Goal: Task Accomplishment & Management: Complete application form

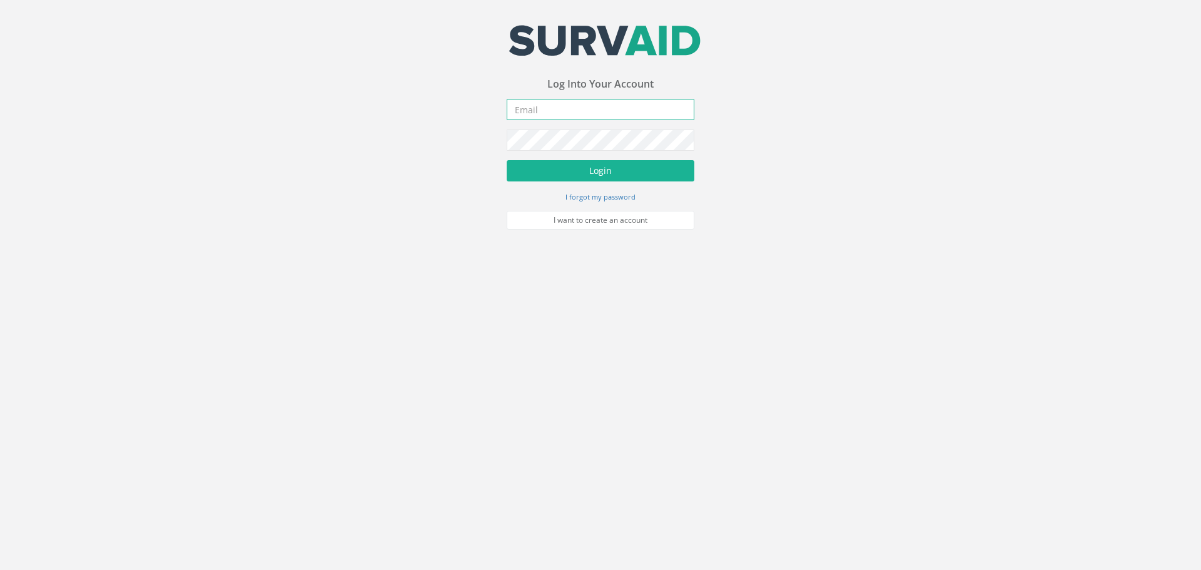
type input "[PERSON_NAME][EMAIL_ADDRESS][PERSON_NAME][DOMAIN_NAME]"
click at [606, 186] on form "[PERSON_NAME][EMAIL_ADDRESS][PERSON_NAME][DOMAIN_NAME] Incorrect Username or Pa…" at bounding box center [601, 164] width 188 height 131
click at [614, 176] on button "Login" at bounding box center [601, 170] width 188 height 21
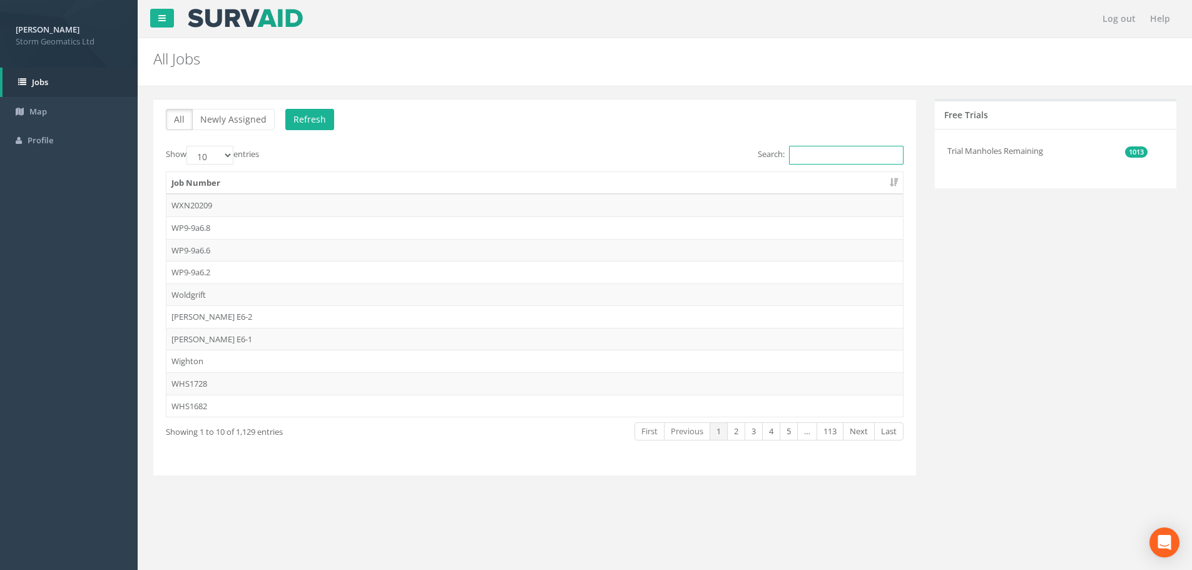
click at [797, 161] on input "Search:" at bounding box center [846, 155] width 115 height 19
click at [849, 158] on input "Search:" at bounding box center [846, 155] width 115 height 19
click at [842, 152] on input "Search:" at bounding box center [846, 155] width 115 height 19
paste input "25WWY012742"
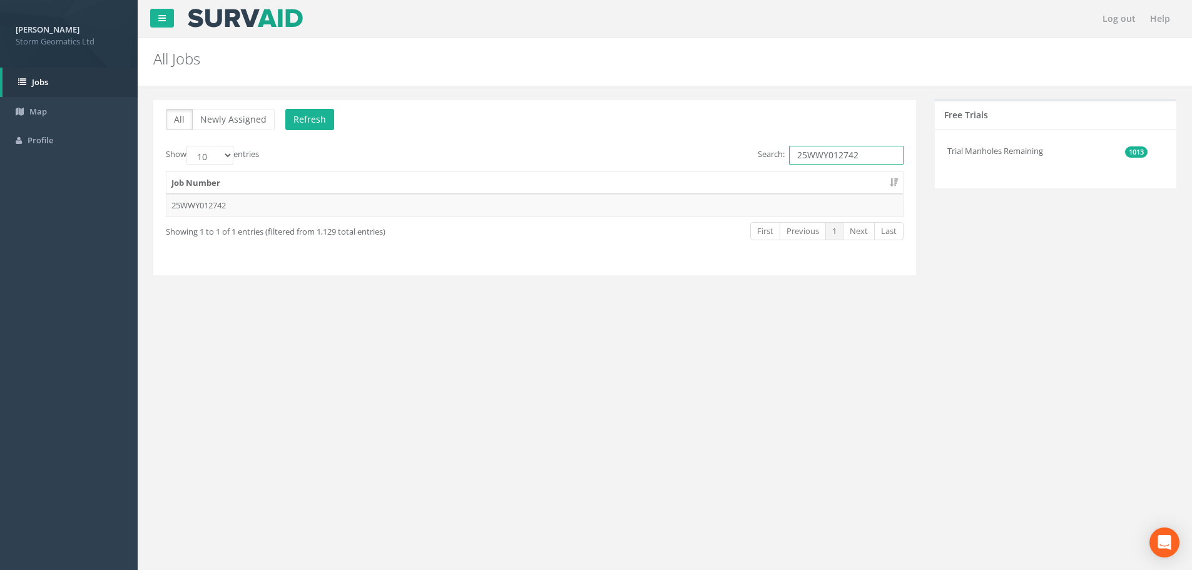
type input "25WWY012742"
click at [366, 351] on div "Log out Help All Jobs PGMs for Job × There was an error fetching the Manhole da…" at bounding box center [665, 375] width 1054 height 751
click at [400, 130] on p "All Newly Assigned Refresh" at bounding box center [535, 121] width 738 height 24
click at [293, 205] on td "25WWY012742" at bounding box center [534, 205] width 737 height 23
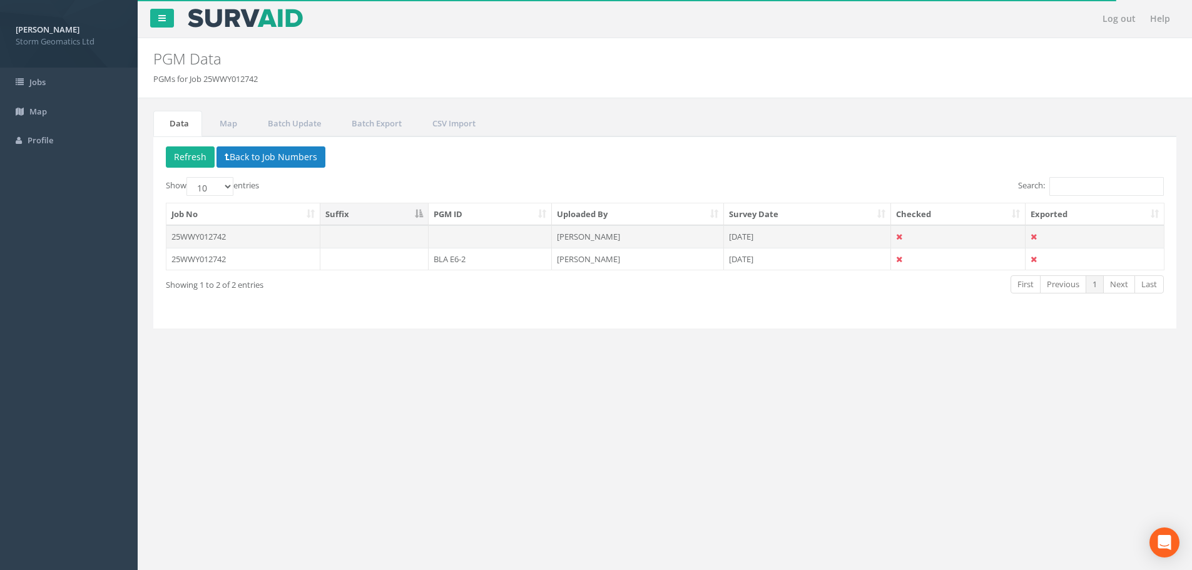
click at [491, 237] on td at bounding box center [490, 236] width 123 height 23
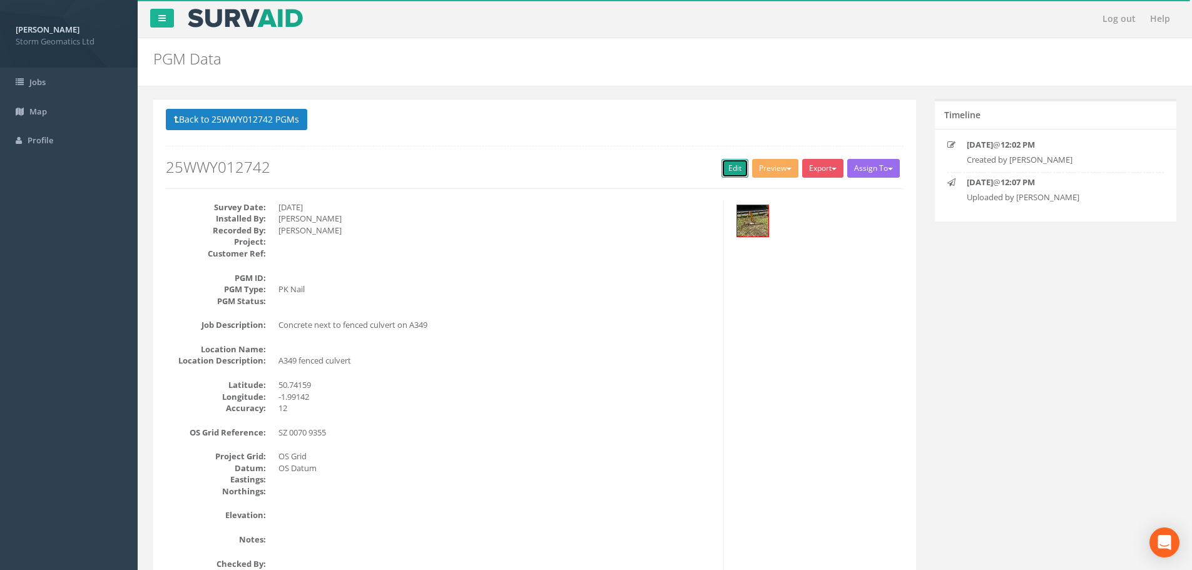
click at [736, 170] on link "Edit" at bounding box center [735, 168] width 27 height 19
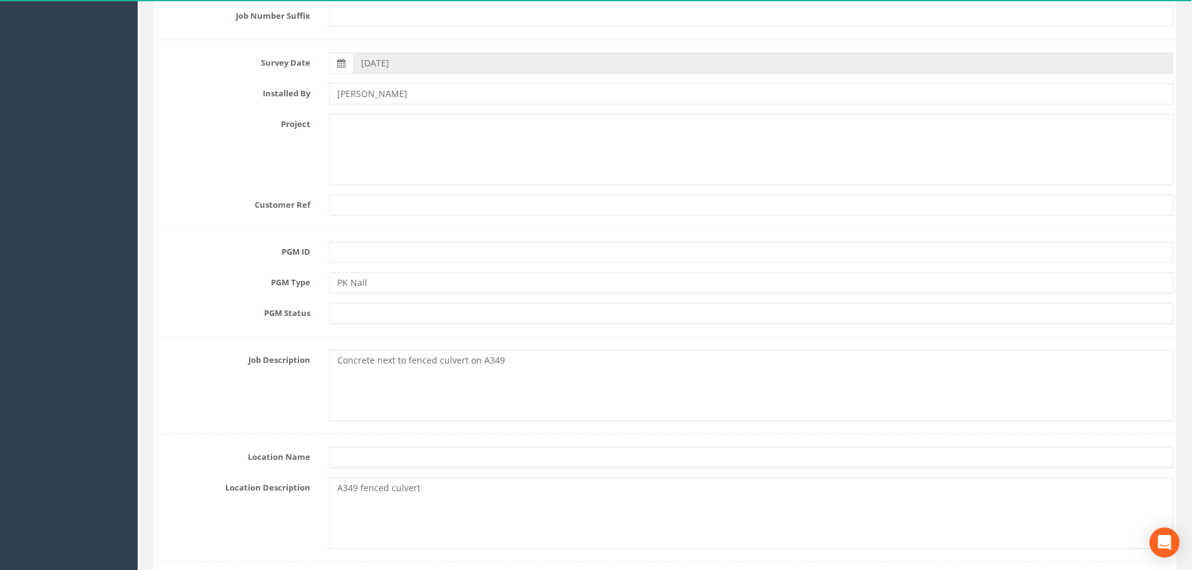
scroll to position [250, 0]
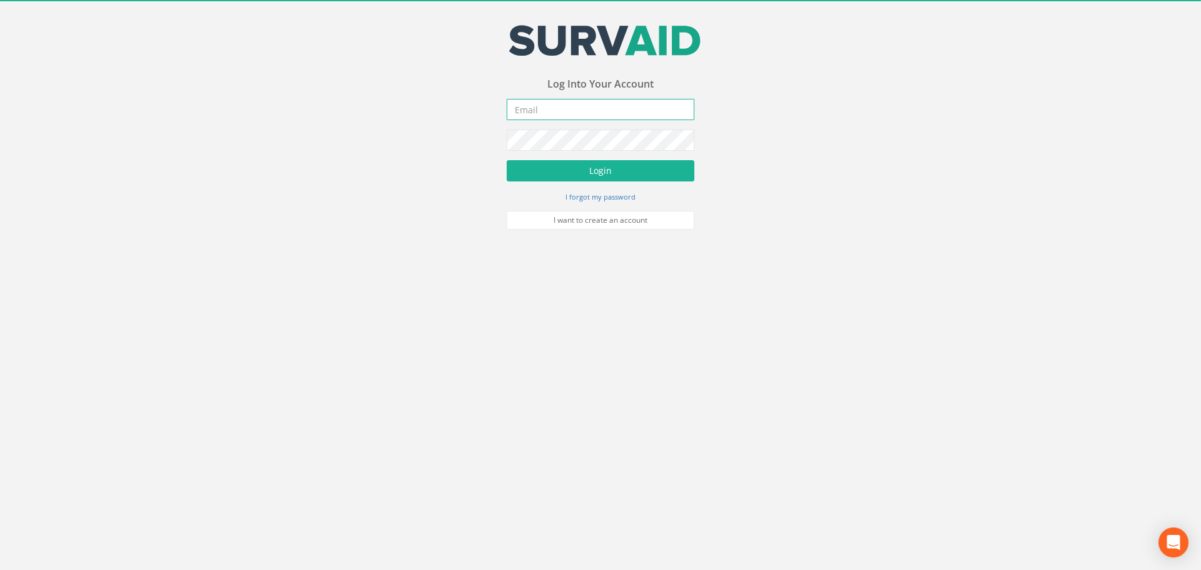
type input "[PERSON_NAME][EMAIL_ADDRESS][PERSON_NAME][DOMAIN_NAME]"
click at [668, 169] on button "Login" at bounding box center [601, 170] width 188 height 21
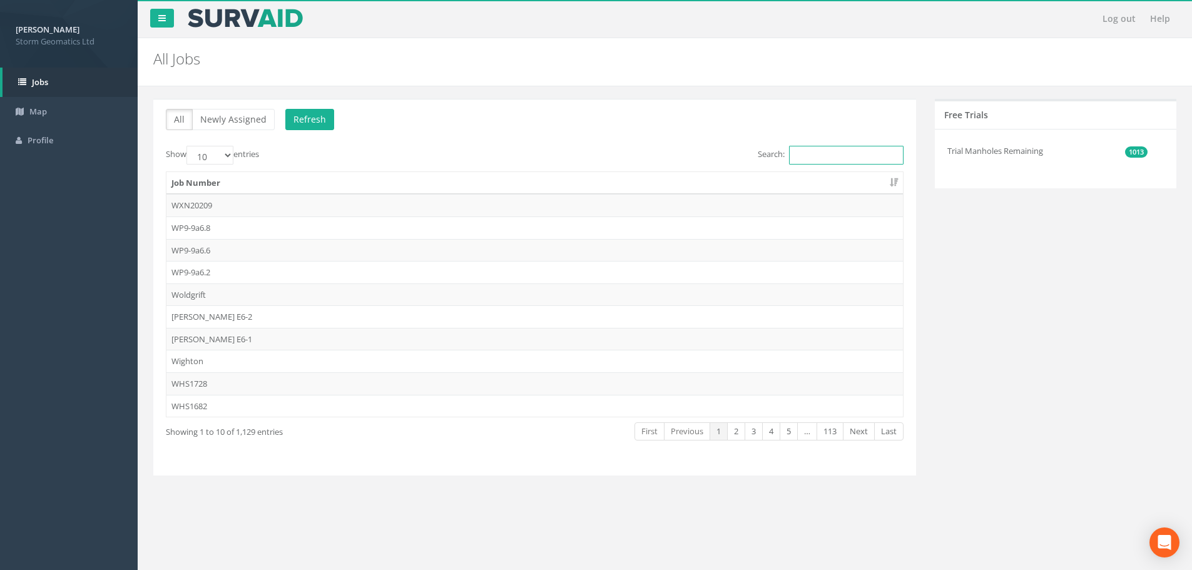
click at [849, 158] on input "Search:" at bounding box center [846, 155] width 115 height 19
paste input "25WWY012742"
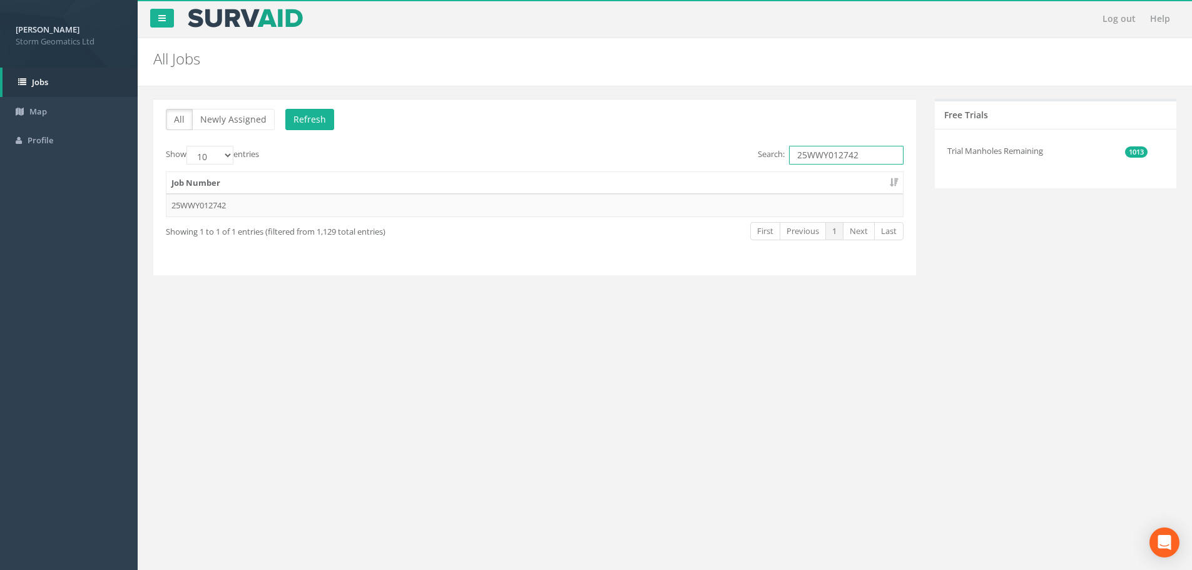
type input "25WWY012742"
click at [390, 184] on th "Job Number" at bounding box center [534, 183] width 737 height 23
click at [385, 193] on th "Job Number" at bounding box center [534, 183] width 737 height 23
click at [320, 204] on td "25WWY012742" at bounding box center [534, 205] width 737 height 23
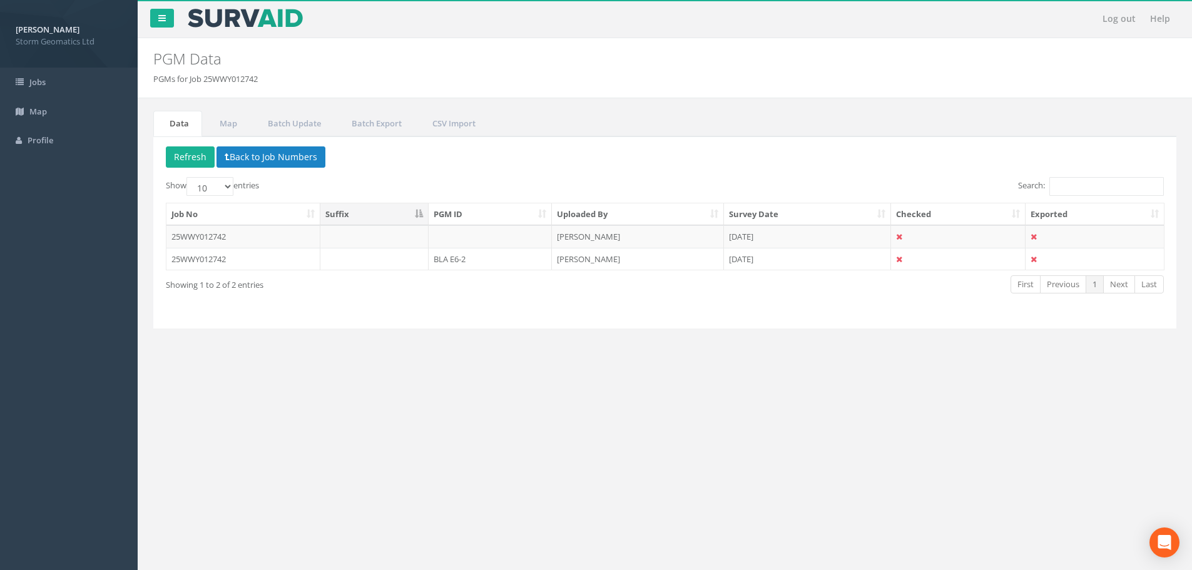
click at [392, 167] on p "Delete Refresh Back to Job Numbers" at bounding box center [665, 158] width 998 height 24
click at [519, 257] on td "BLA E6-2" at bounding box center [490, 259] width 123 height 23
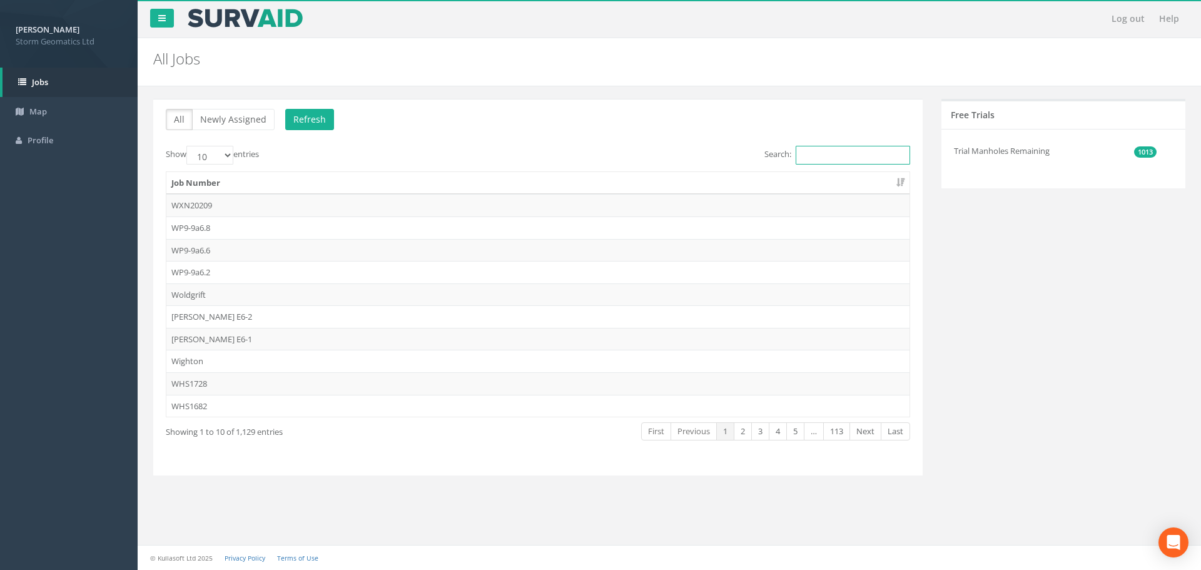
click at [895, 154] on input "Search:" at bounding box center [853, 155] width 115 height 19
paste input "25WWY012742"
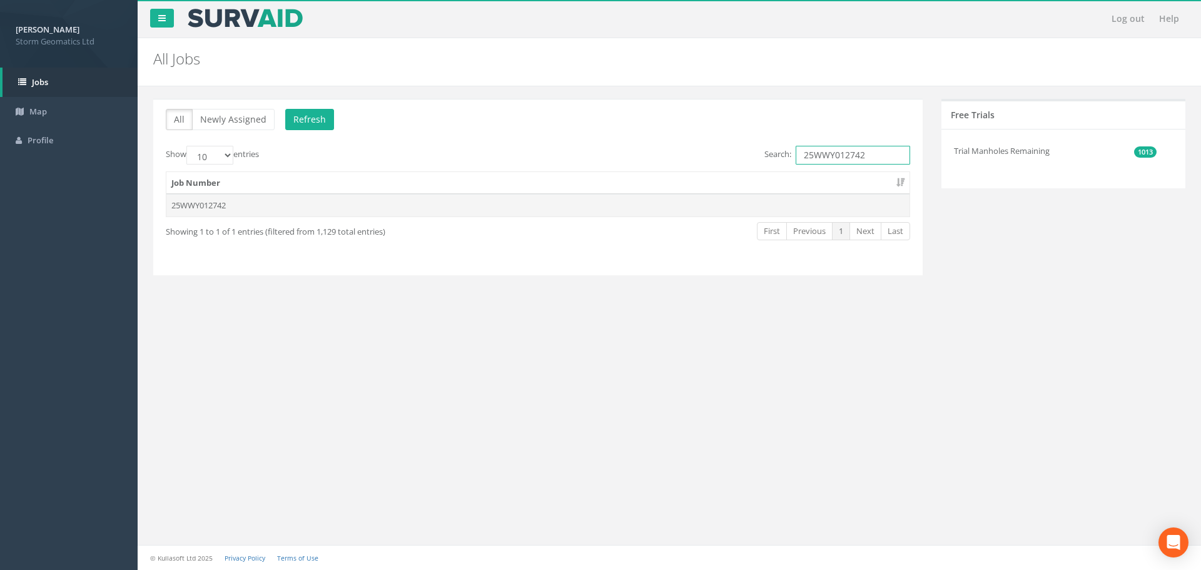
type input "25WWY012742"
click at [302, 211] on td "25WWY012742" at bounding box center [537, 205] width 743 height 23
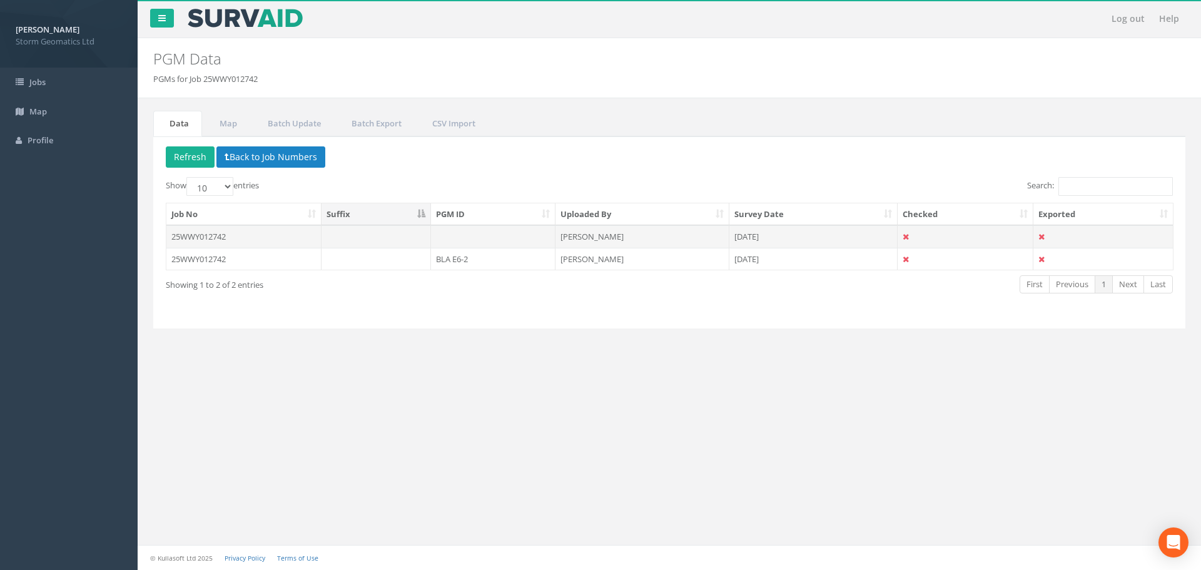
click at [449, 227] on td at bounding box center [493, 236] width 125 height 23
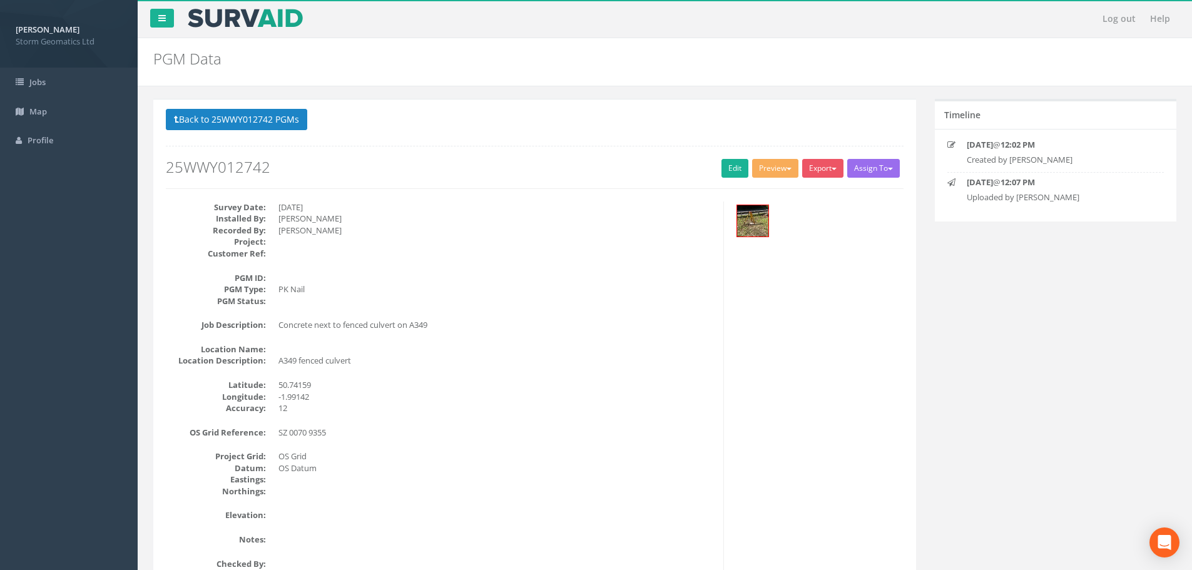
click at [710, 165] on h2 "25WWY012742" at bounding box center [535, 167] width 738 height 16
click at [713, 165] on h2 "25WWY012742" at bounding box center [535, 167] width 738 height 16
click at [722, 165] on link "Edit" at bounding box center [735, 168] width 27 height 19
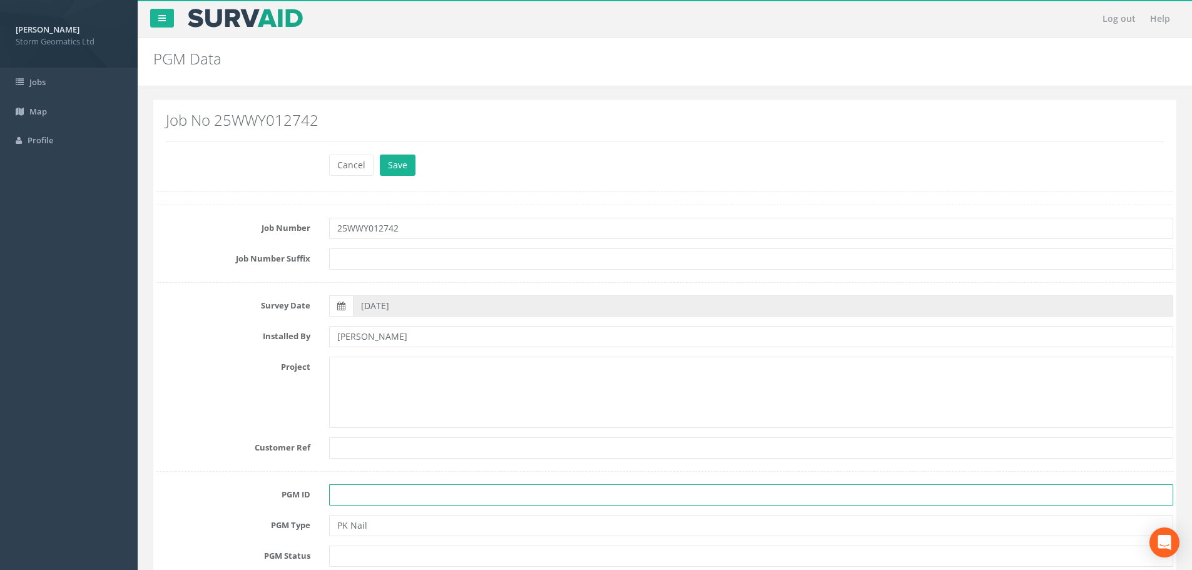
click at [390, 486] on input "text" at bounding box center [751, 494] width 844 height 21
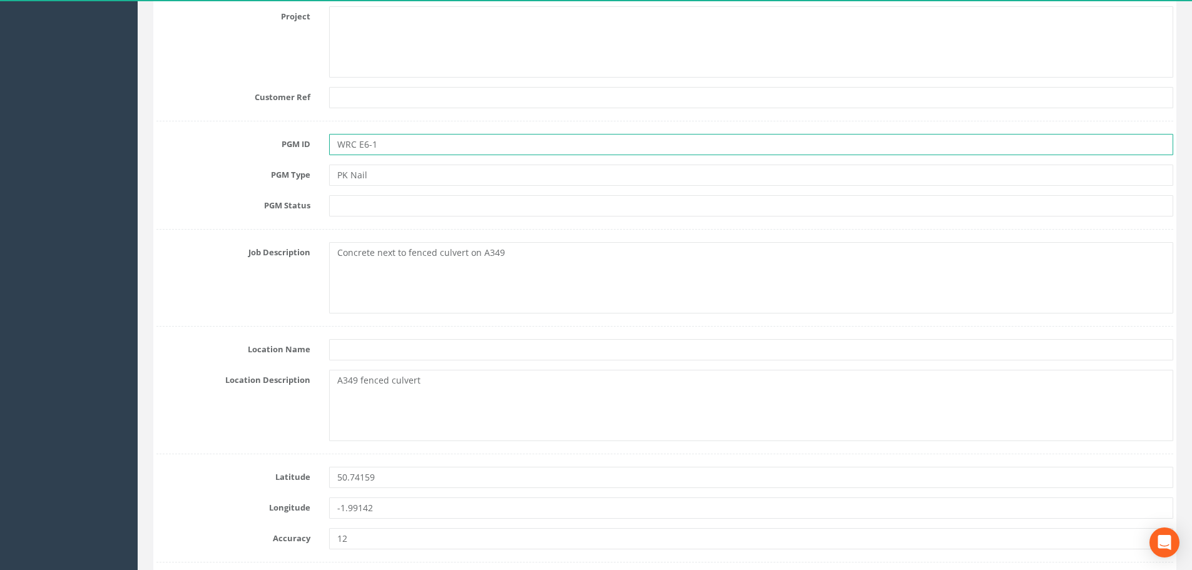
scroll to position [375, 0]
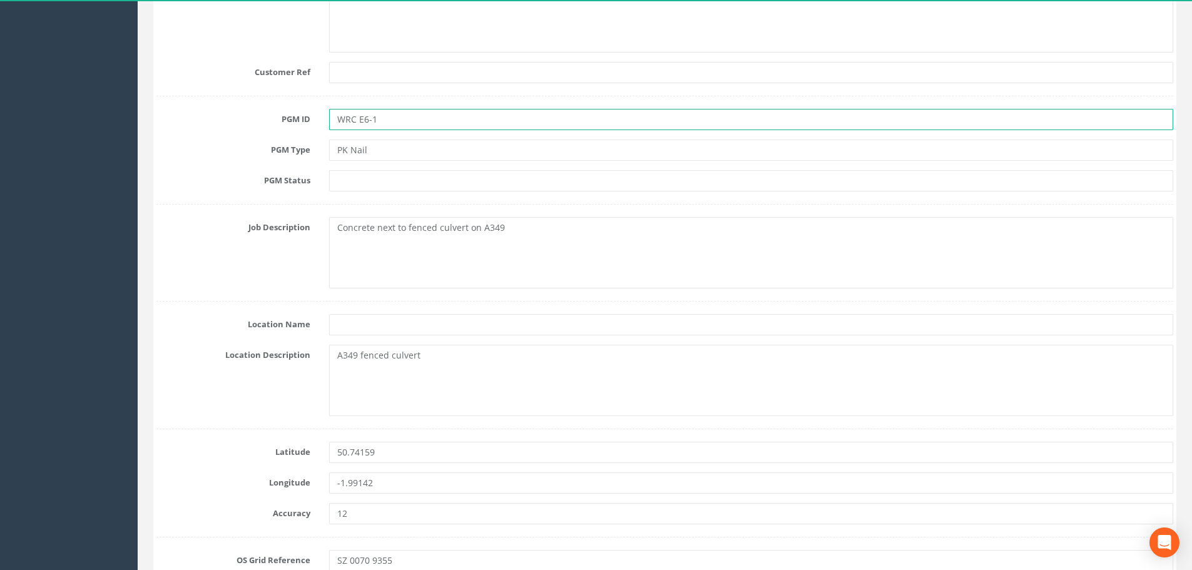
type input "WRC E6-1"
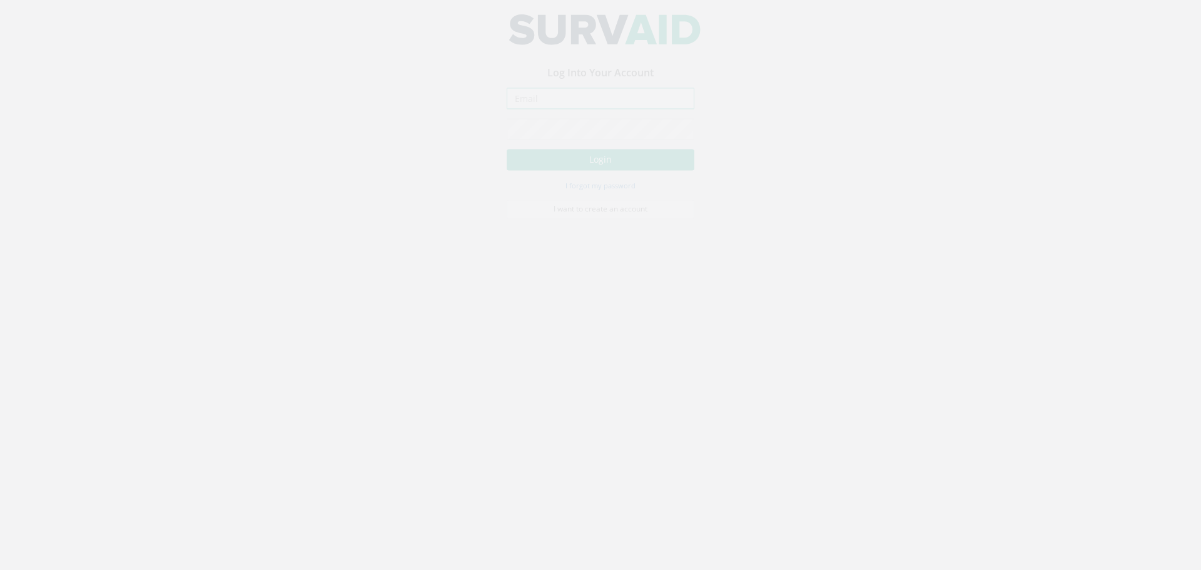
type input "[PERSON_NAME][EMAIL_ADDRESS][PERSON_NAME][DOMAIN_NAME]"
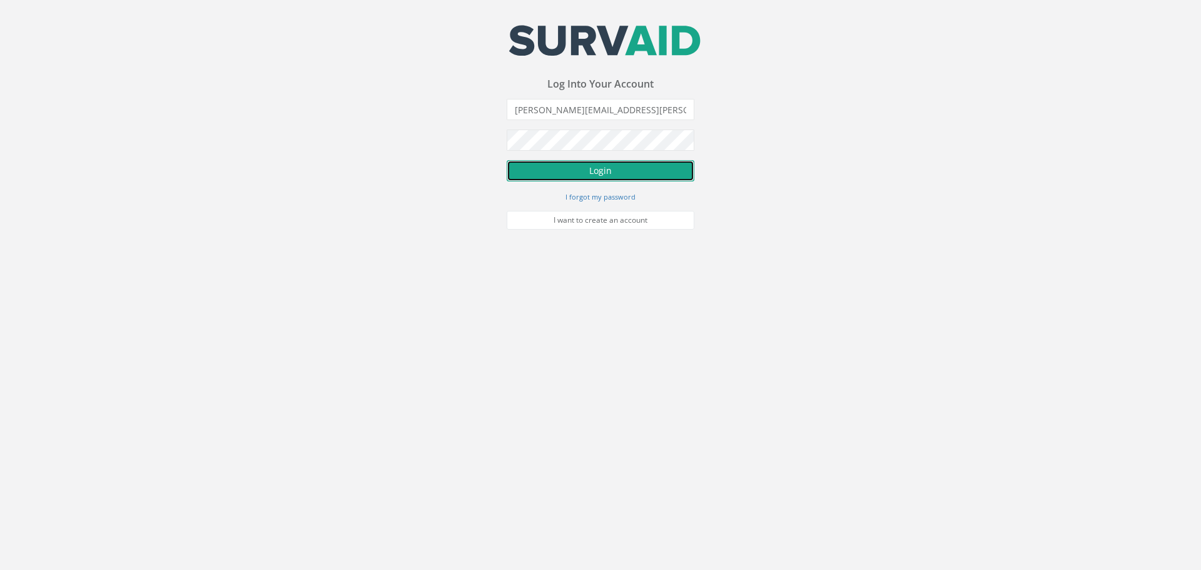
click at [607, 180] on button "Login" at bounding box center [601, 170] width 188 height 21
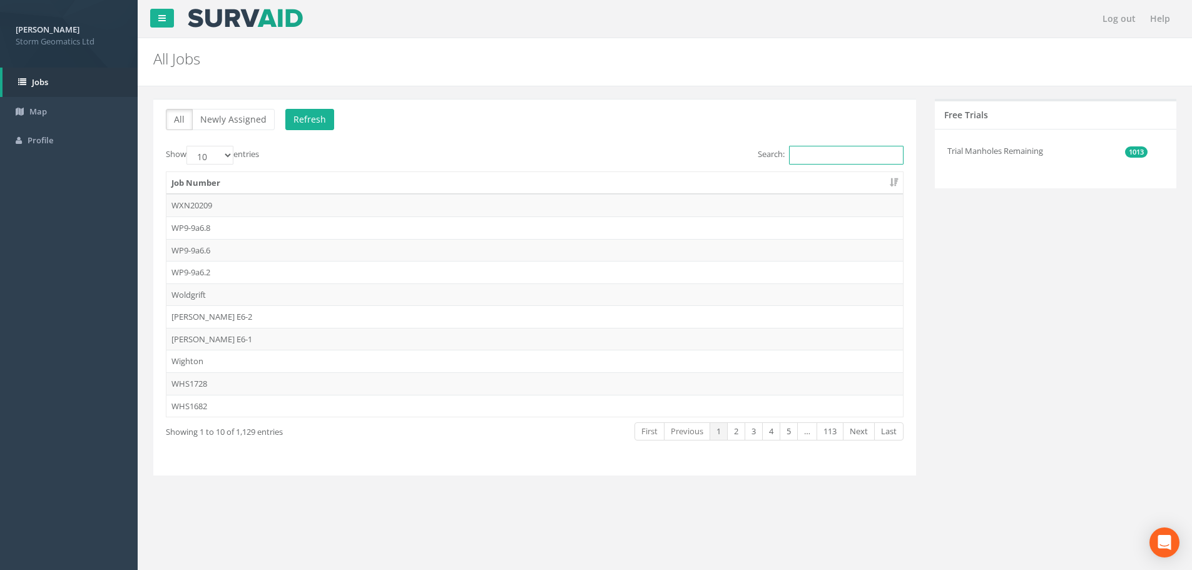
click at [814, 163] on input "Search:" at bounding box center [846, 155] width 115 height 19
paste input "25WWY012742"
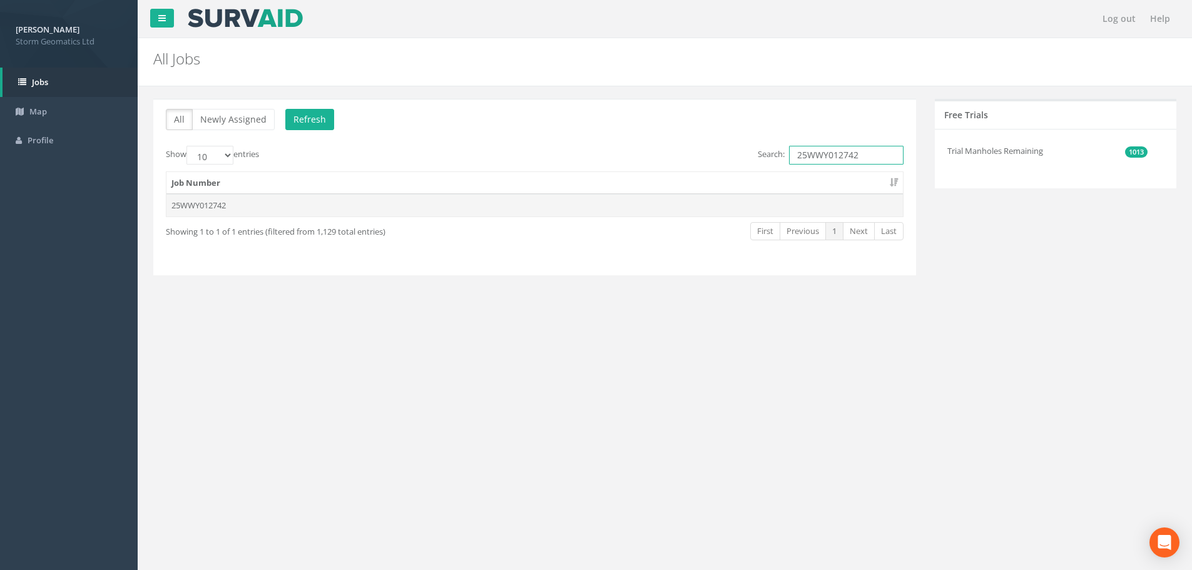
type input "25WWY012742"
click at [477, 200] on td "25WWY012742" at bounding box center [534, 205] width 737 height 23
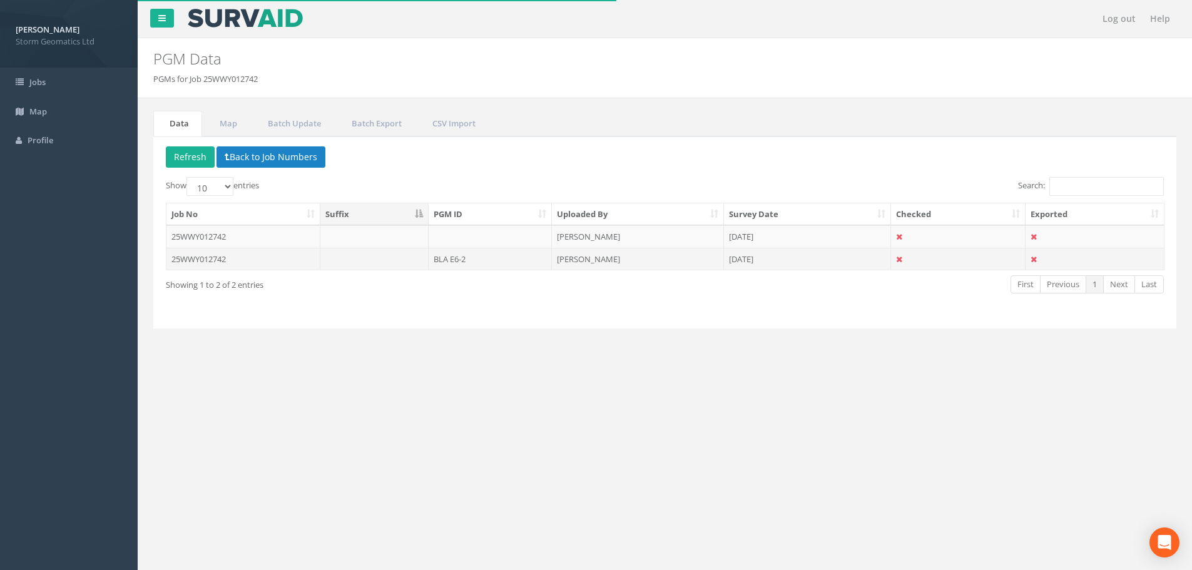
click at [472, 267] on td "BLA E6-2" at bounding box center [490, 259] width 123 height 23
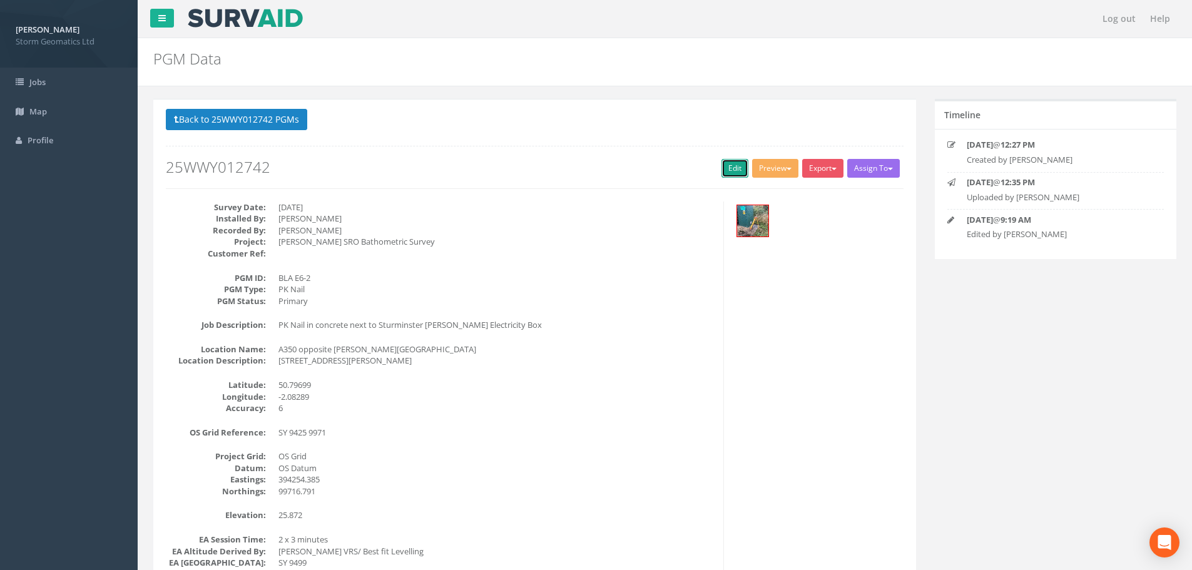
click at [726, 170] on link "Edit" at bounding box center [735, 168] width 27 height 19
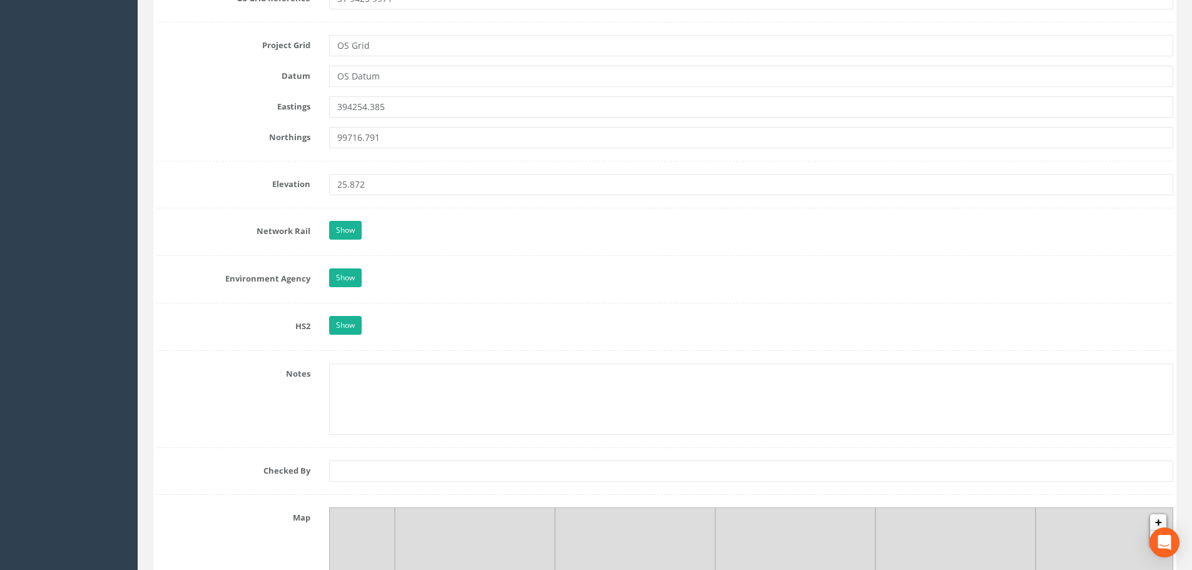
scroll to position [939, 0]
click at [362, 276] on div "Show" at bounding box center [751, 278] width 863 height 22
click at [357, 274] on link "Show" at bounding box center [345, 276] width 33 height 19
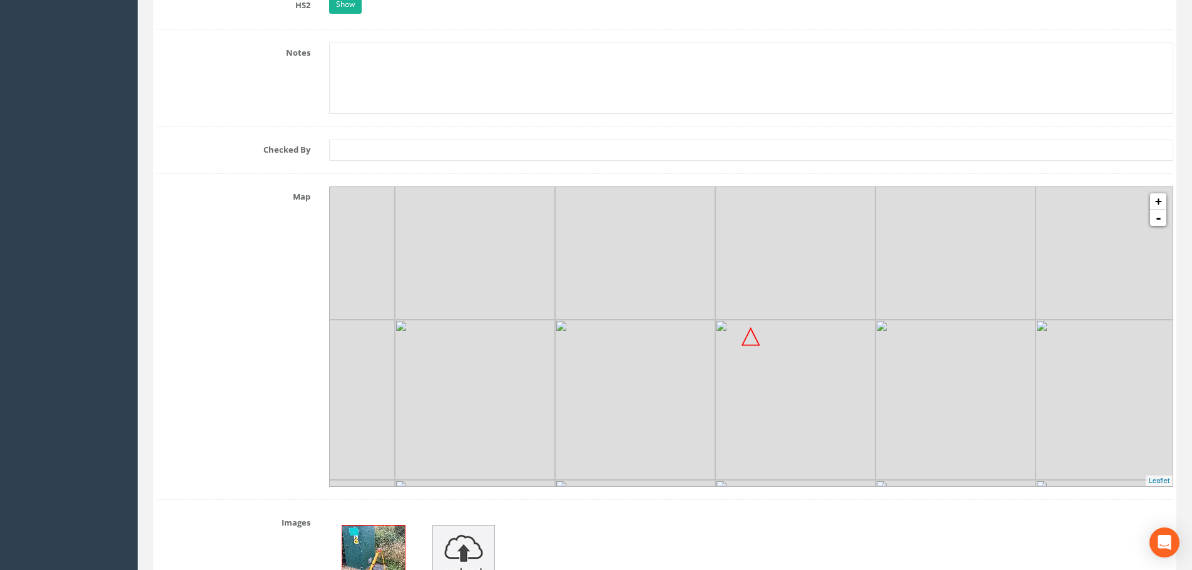
scroll to position [2190, 0]
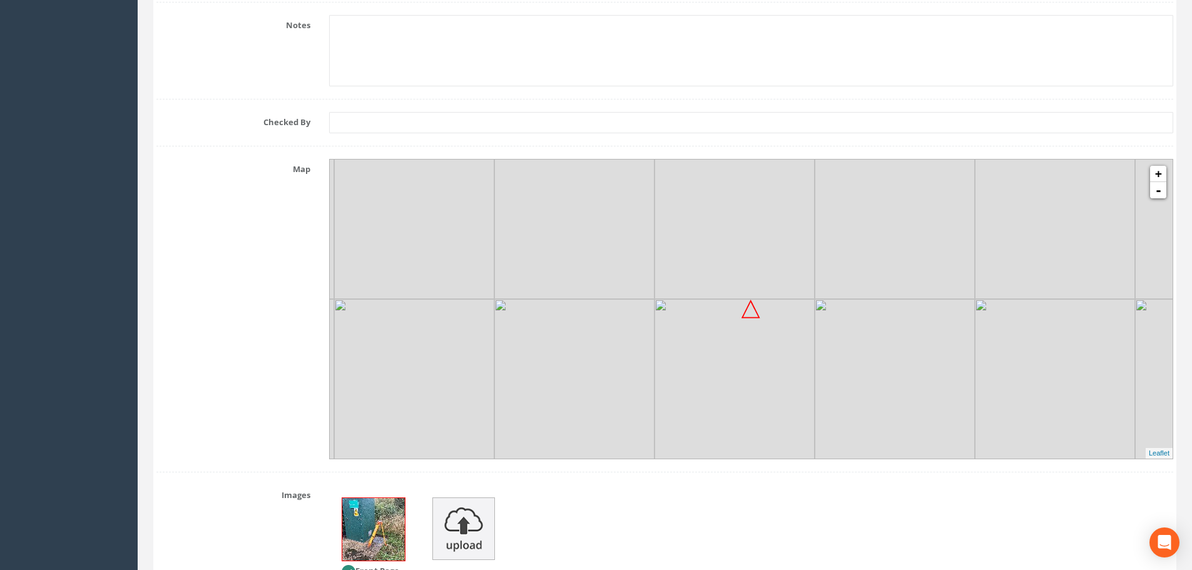
drag, startPoint x: 693, startPoint y: 314, endPoint x: 793, endPoint y: 321, distance: 100.4
click at [793, 321] on img at bounding box center [735, 379] width 160 height 160
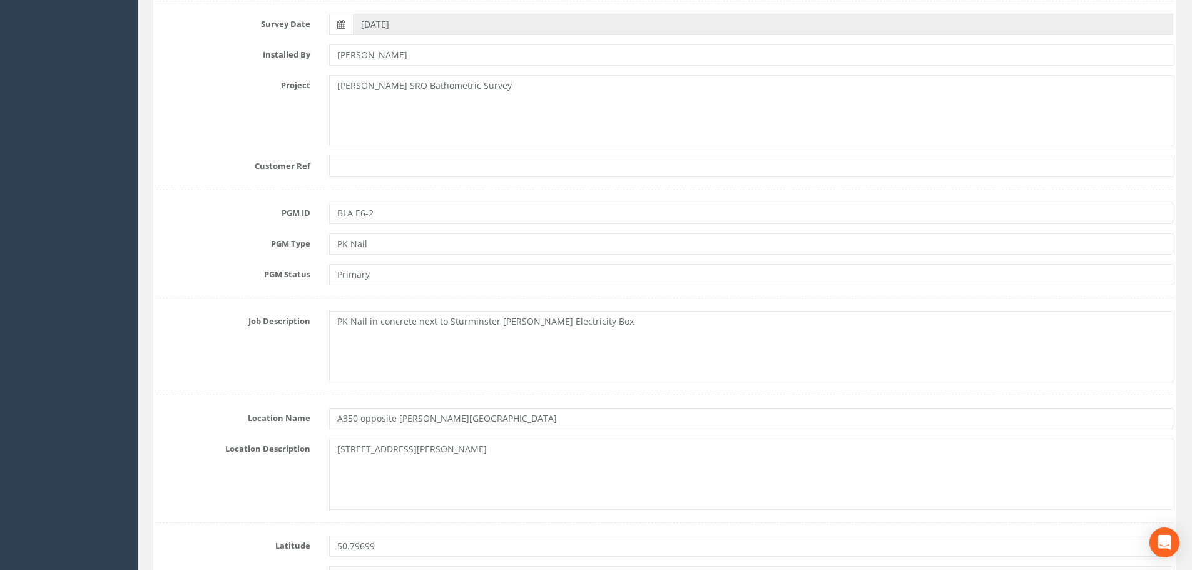
scroll to position [250, 0]
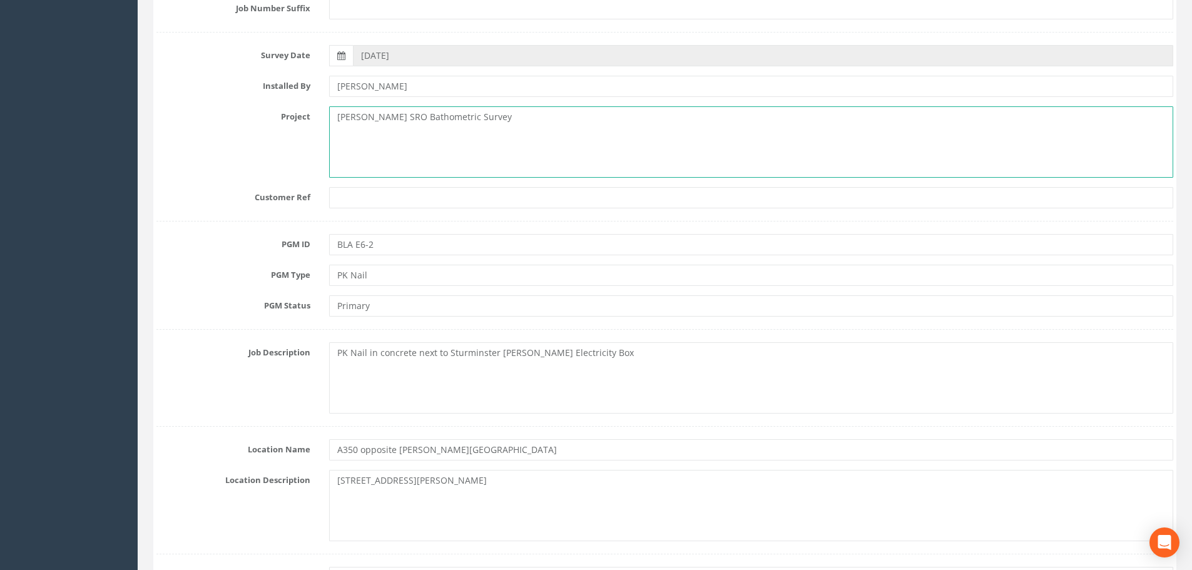
drag, startPoint x: 474, startPoint y: 118, endPoint x: 325, endPoint y: 122, distance: 148.4
click at [325, 122] on div "[PERSON_NAME] SRO Bathometric Survey" at bounding box center [751, 141] width 863 height 71
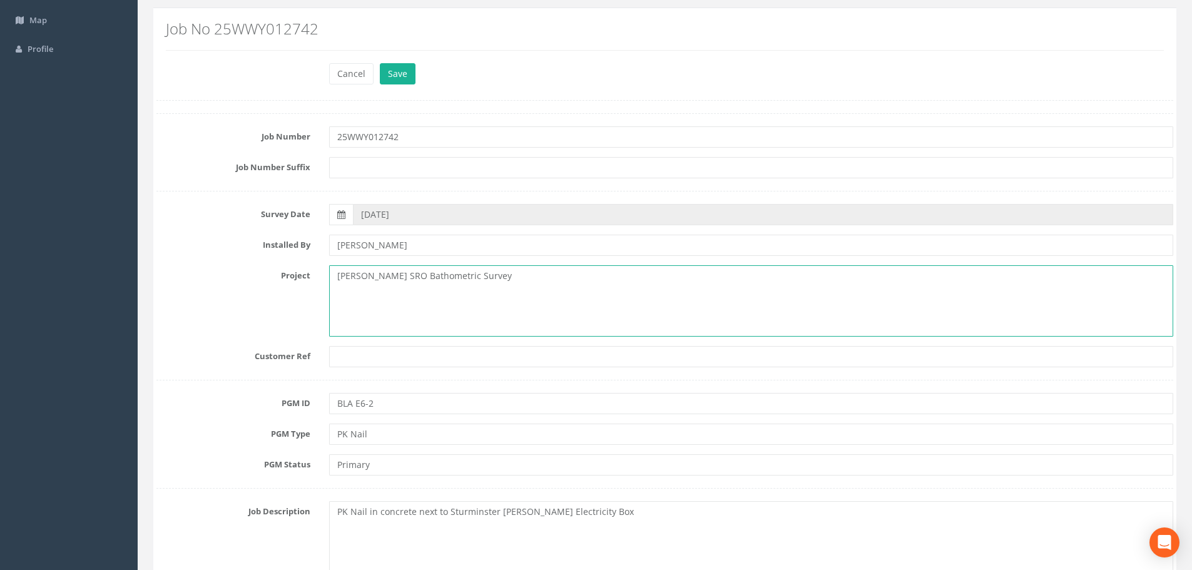
scroll to position [63, 0]
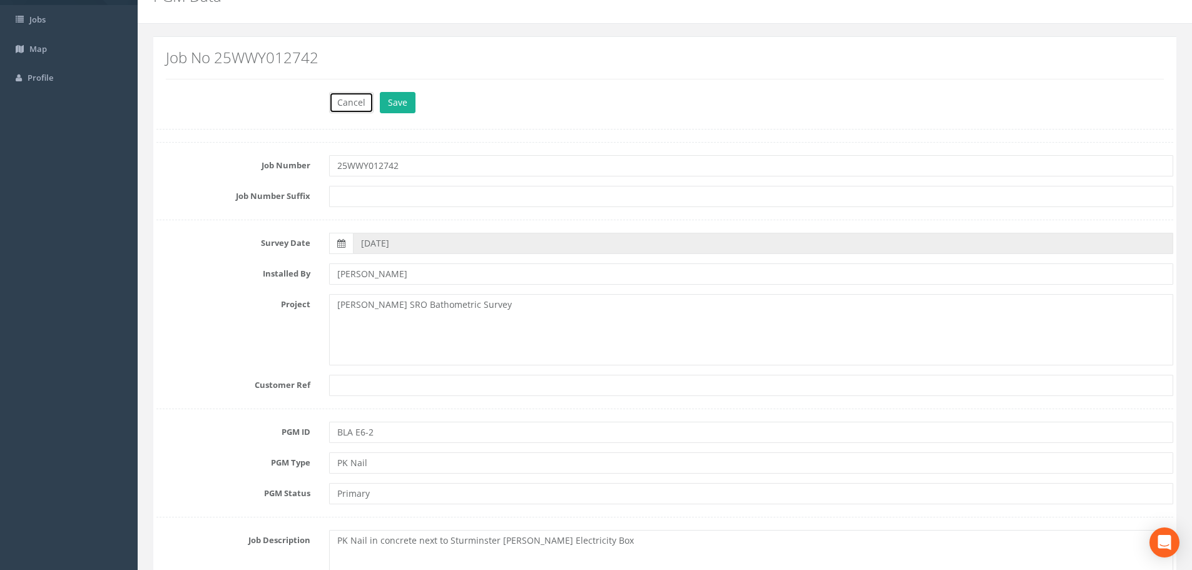
click at [360, 97] on button "Cancel" at bounding box center [351, 102] width 44 height 21
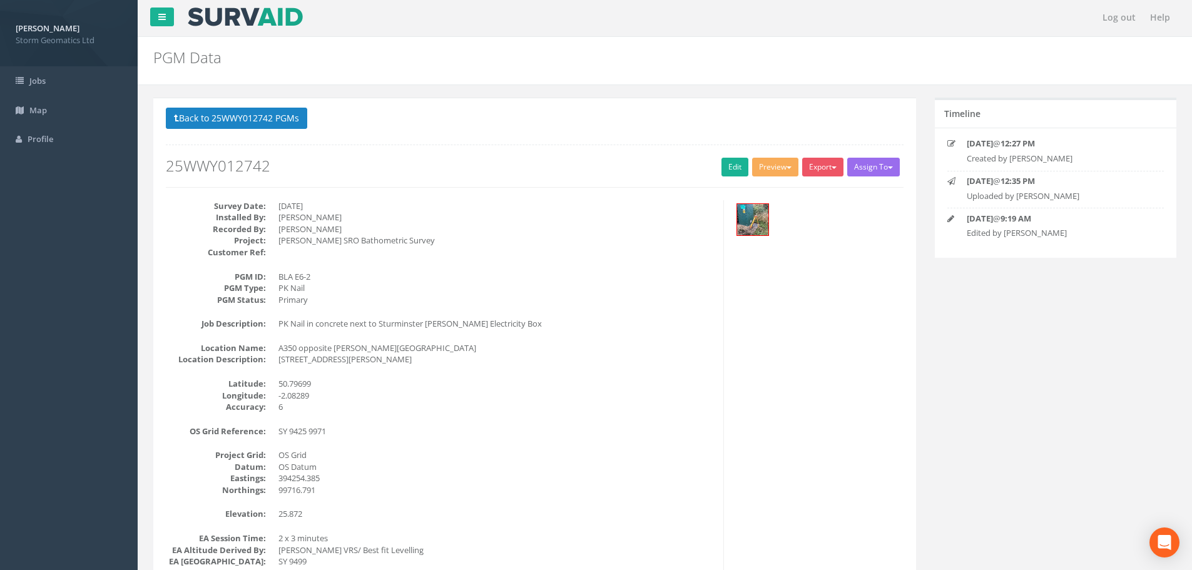
scroll to position [0, 0]
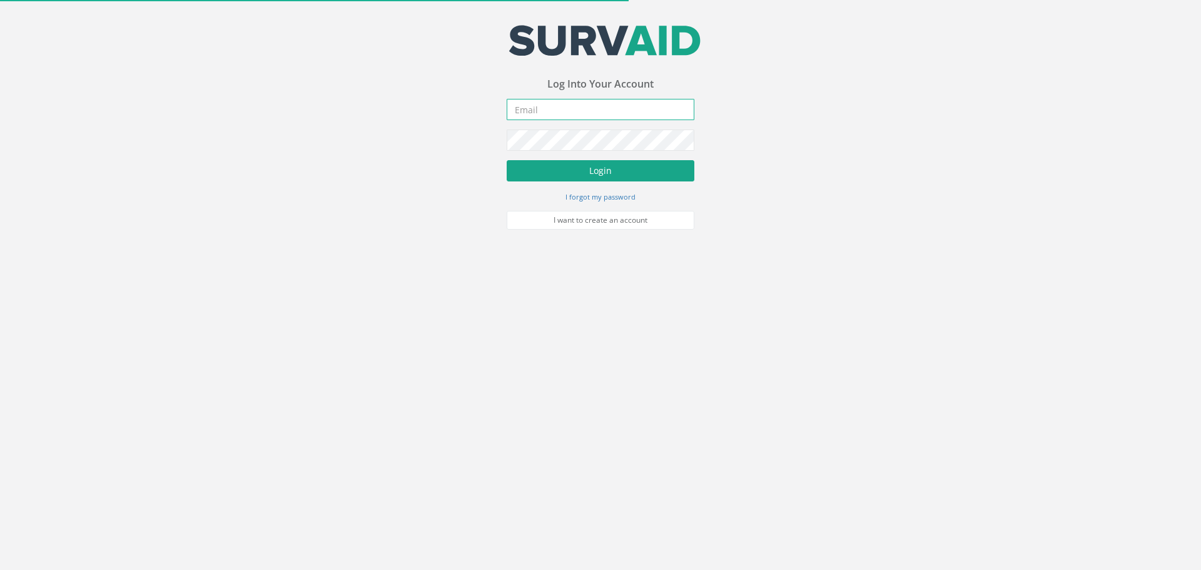
type input "[PERSON_NAME][EMAIL_ADDRESS][PERSON_NAME][DOMAIN_NAME]"
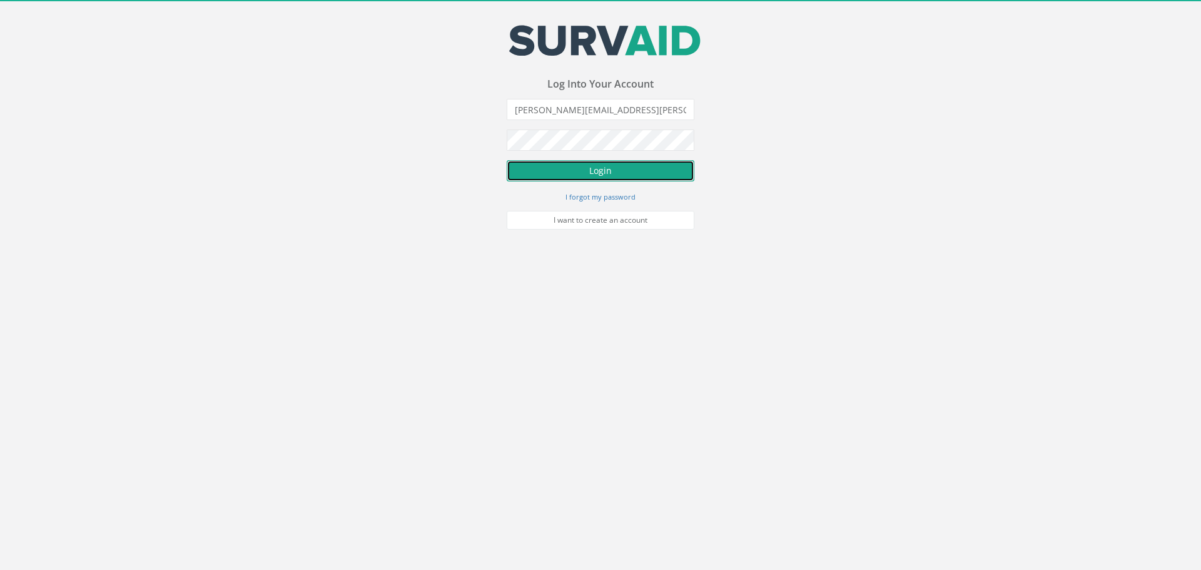
click at [591, 171] on button "Login" at bounding box center [601, 170] width 188 height 21
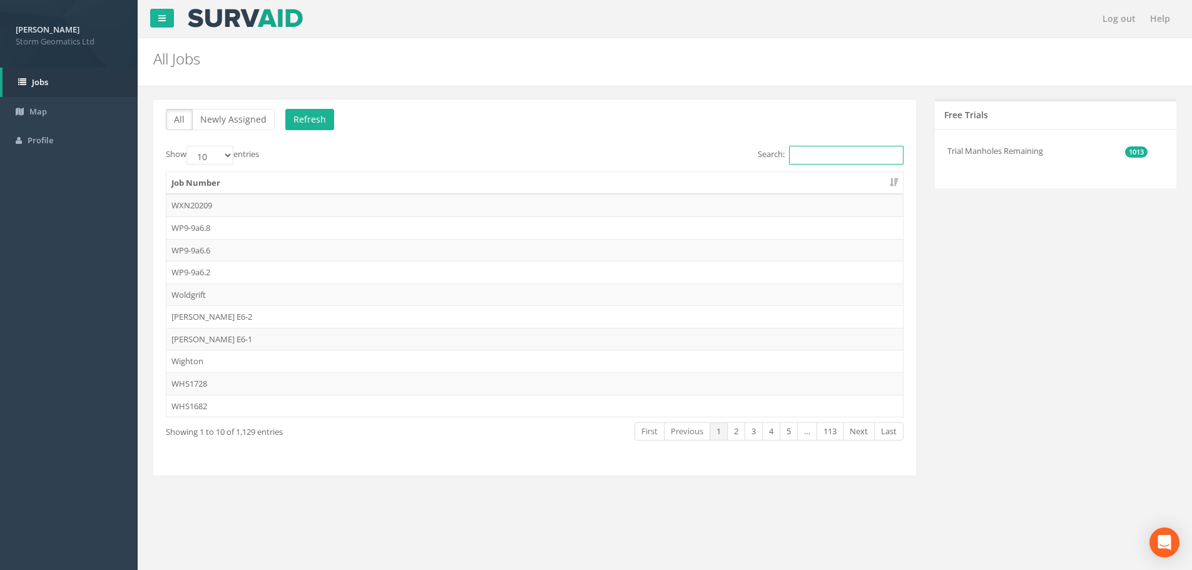
click at [811, 150] on input "Search:" at bounding box center [846, 155] width 115 height 19
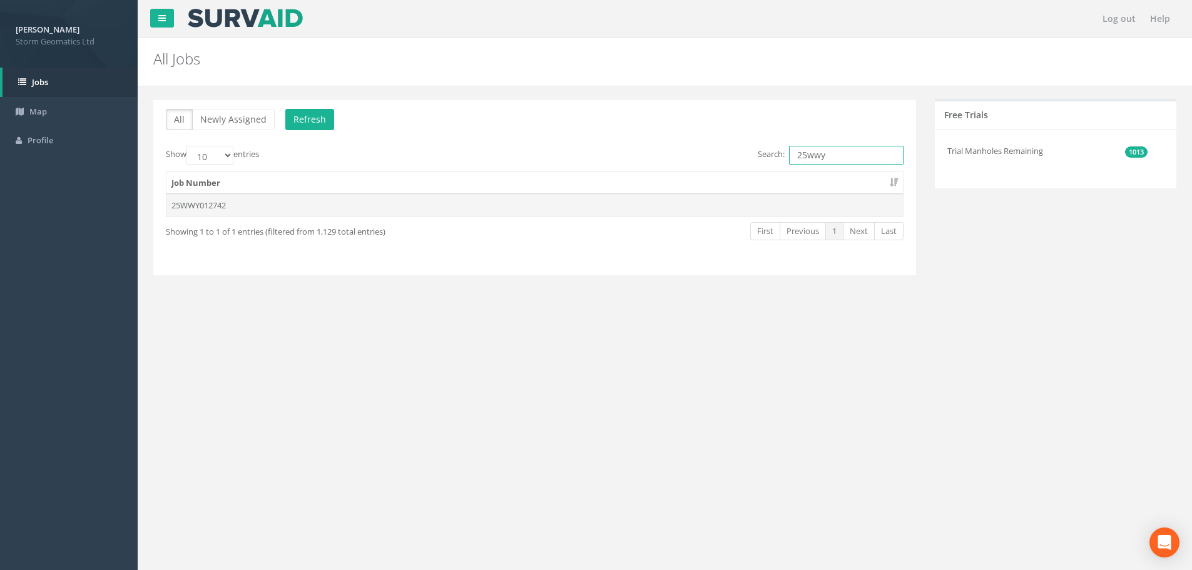
type input "25wwy"
click at [256, 208] on td "25WWY012742" at bounding box center [534, 205] width 737 height 23
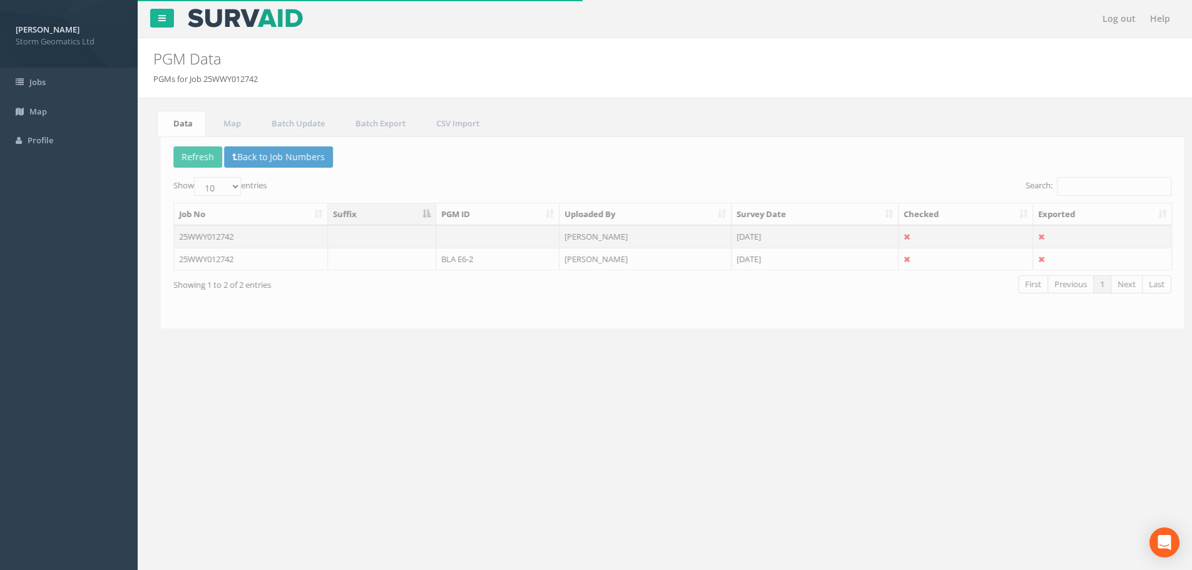
click at [362, 242] on td at bounding box center [374, 236] width 109 height 23
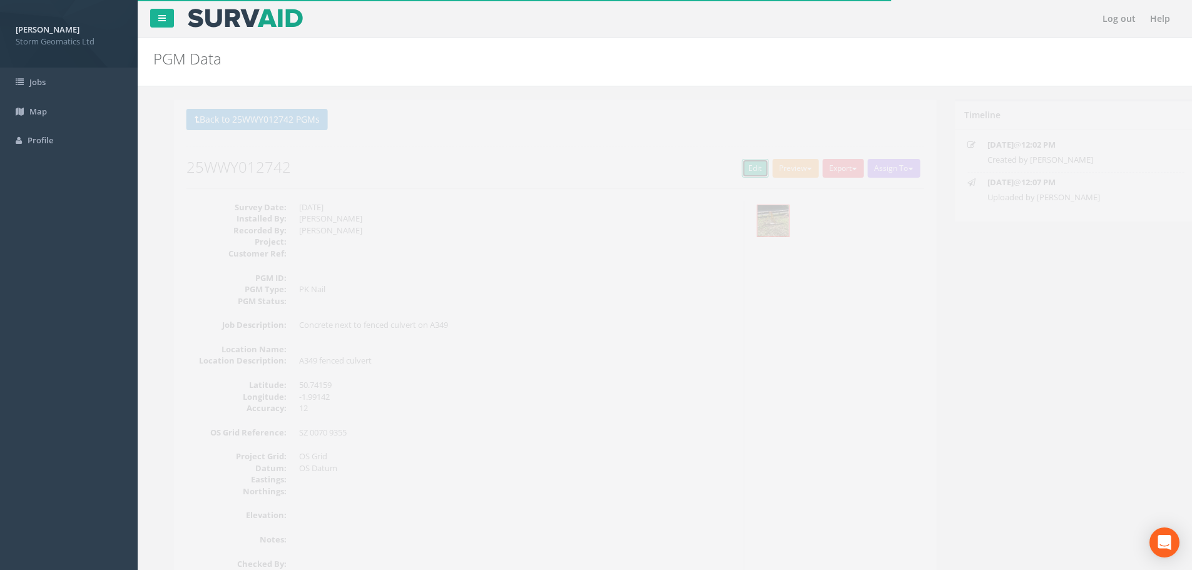
click at [735, 170] on link "Edit" at bounding box center [735, 168] width 27 height 19
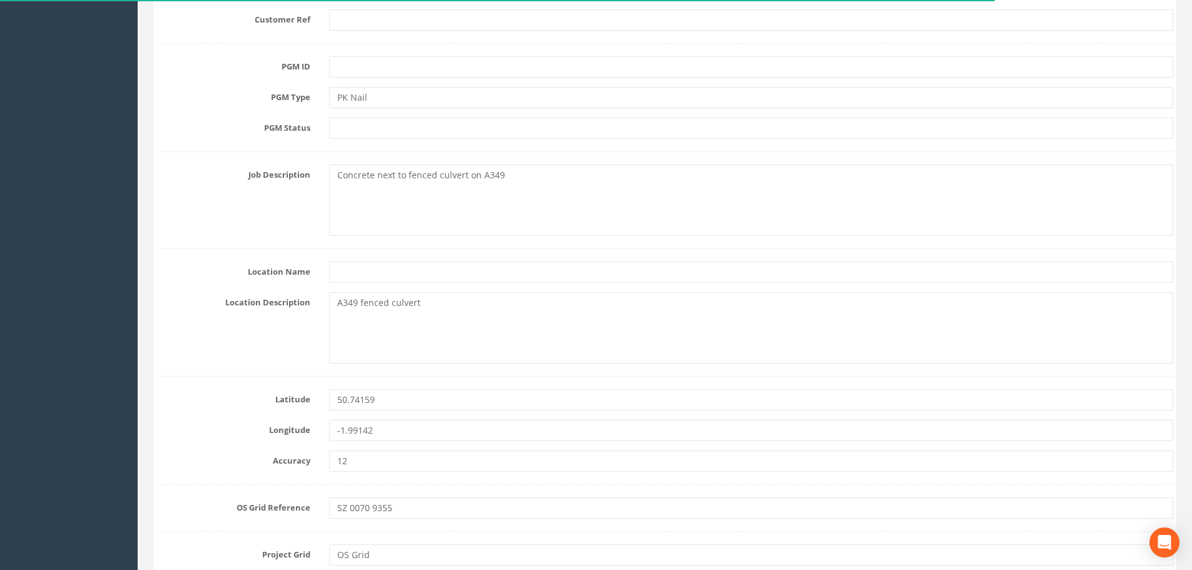
scroll to position [438, 0]
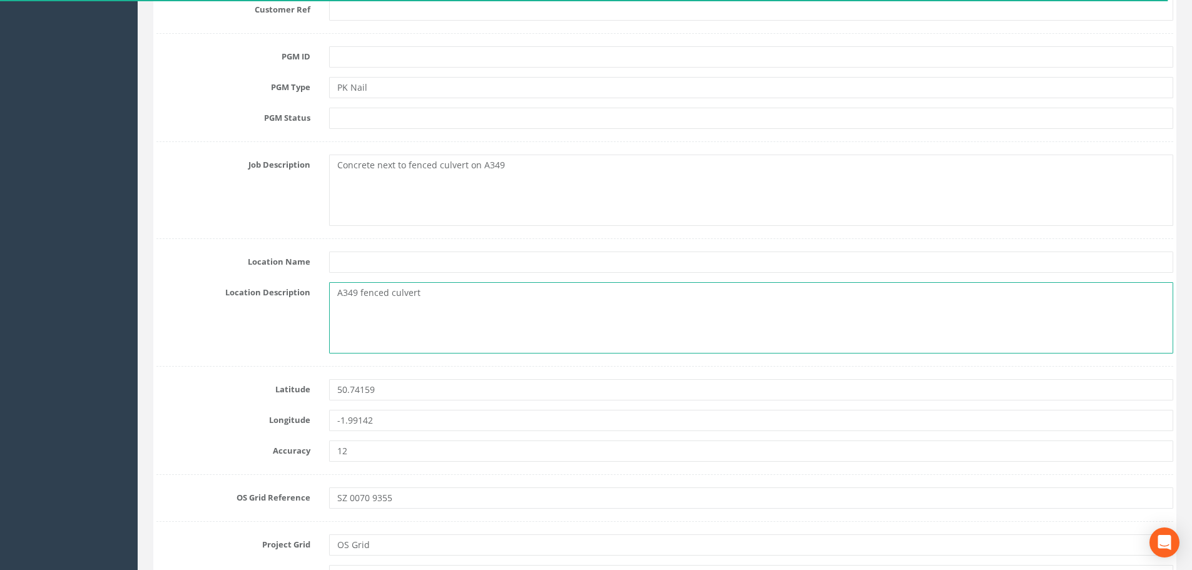
drag, startPoint x: 443, startPoint y: 297, endPoint x: 326, endPoint y: 293, distance: 117.1
click at [326, 293] on div "A349 fenced culvert" at bounding box center [751, 317] width 863 height 71
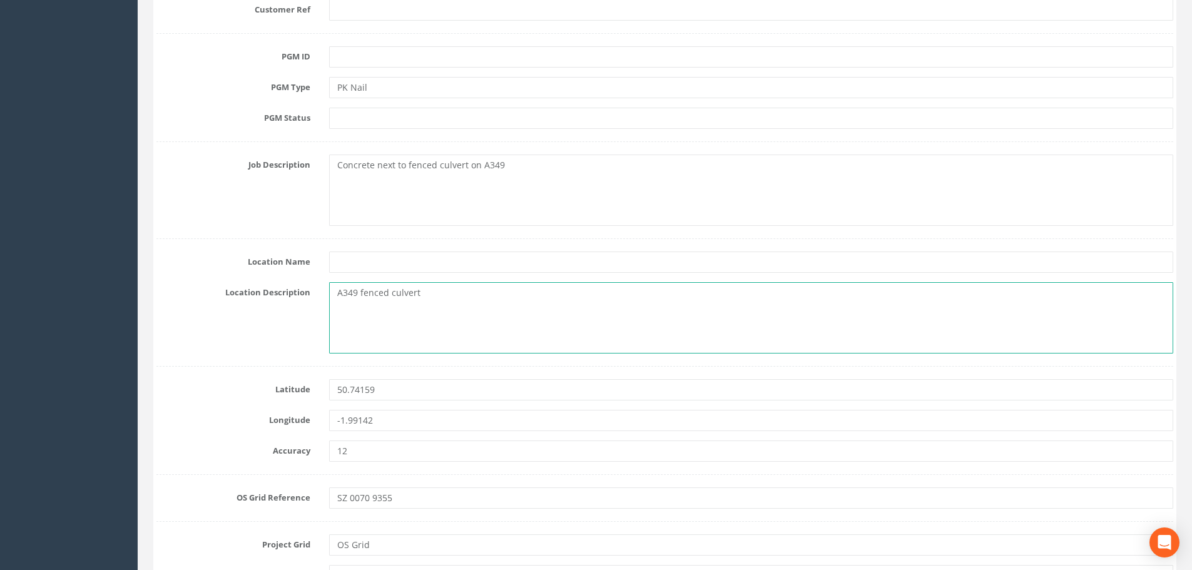
paste textarea "Broadstone Way, [PERSON_NAME], [PERSON_NAME]"
type textarea "Broadstone Way, [PERSON_NAME], [PERSON_NAME]"
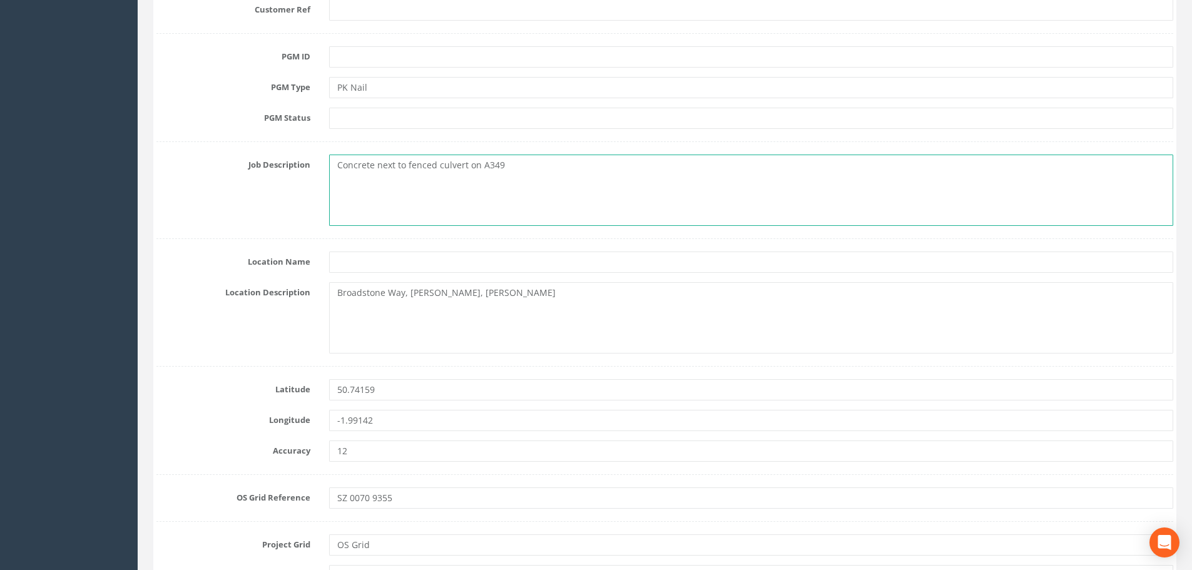
click at [336, 166] on textarea "Concrete next to fenced culvert on A349" at bounding box center [751, 190] width 844 height 71
click at [557, 164] on textarea "PK Nail in concrete next to fenced culvert on A349" at bounding box center [751, 190] width 844 height 71
type textarea "PK Nail in concrete next to fenced culvert on A349 - [GEOGRAPHIC_DATA]"
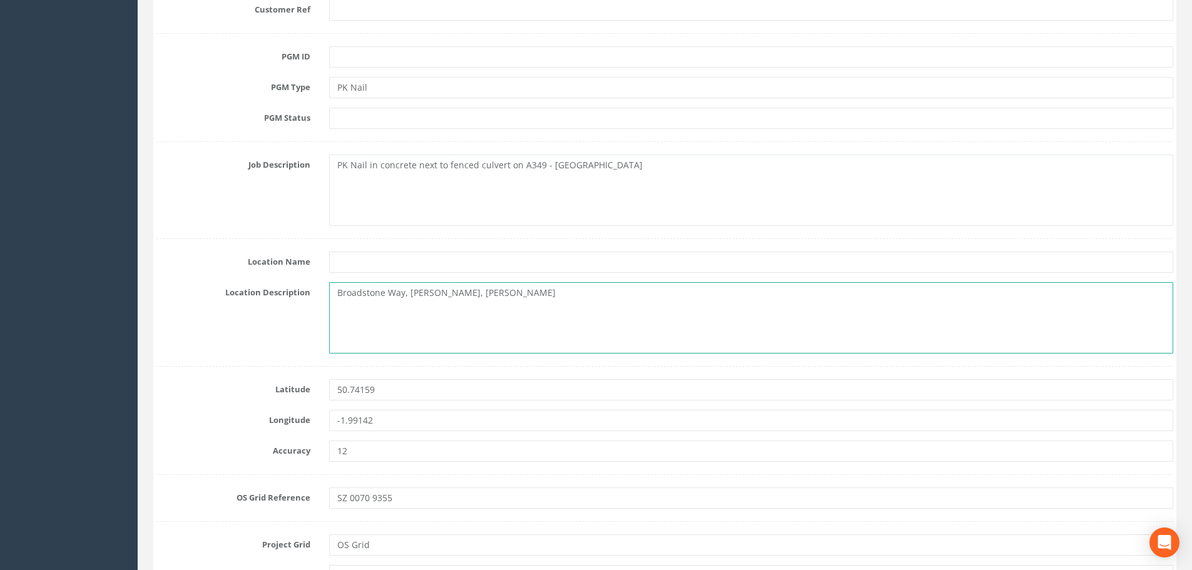
click at [506, 297] on textarea "Broadstone Way, [PERSON_NAME], [PERSON_NAME]" at bounding box center [751, 317] width 844 height 71
paste textarea "BH17 7AW"
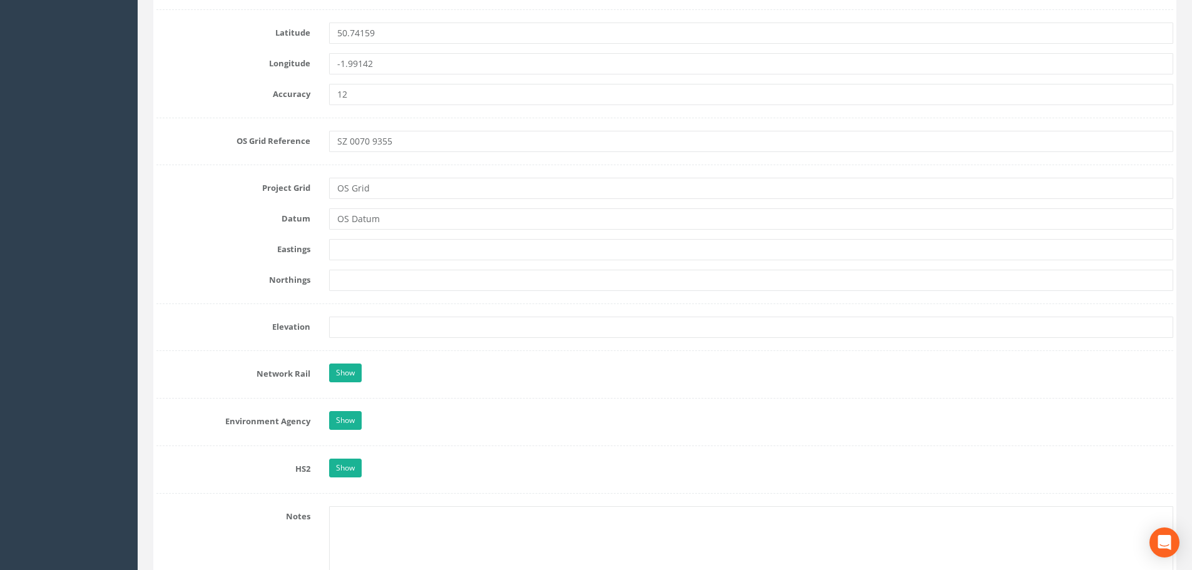
scroll to position [813, 0]
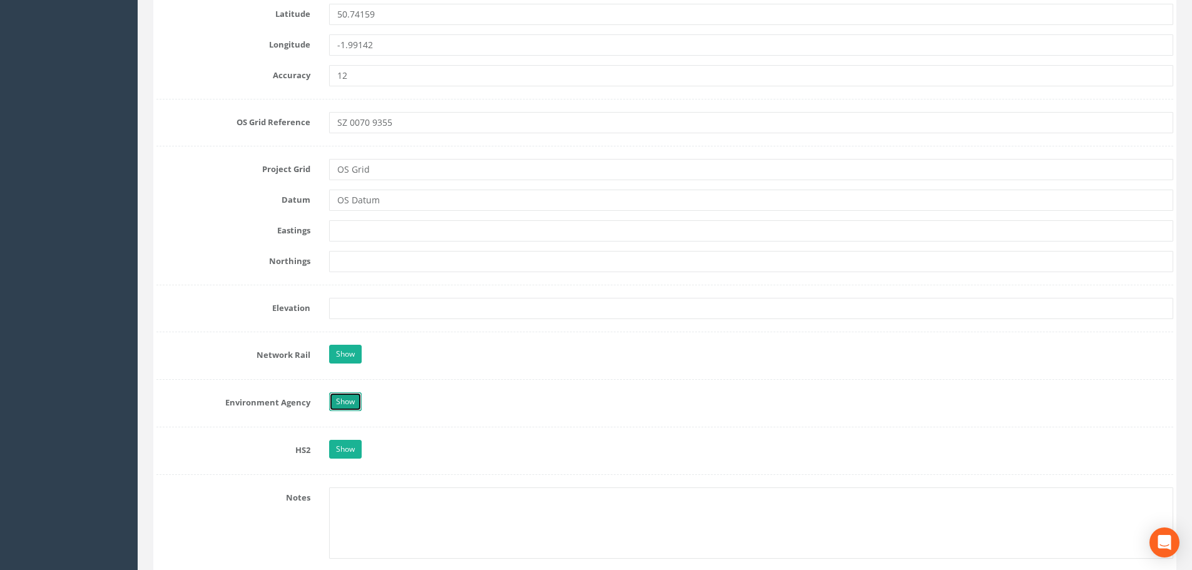
click at [356, 401] on link "Show" at bounding box center [345, 401] width 33 height 19
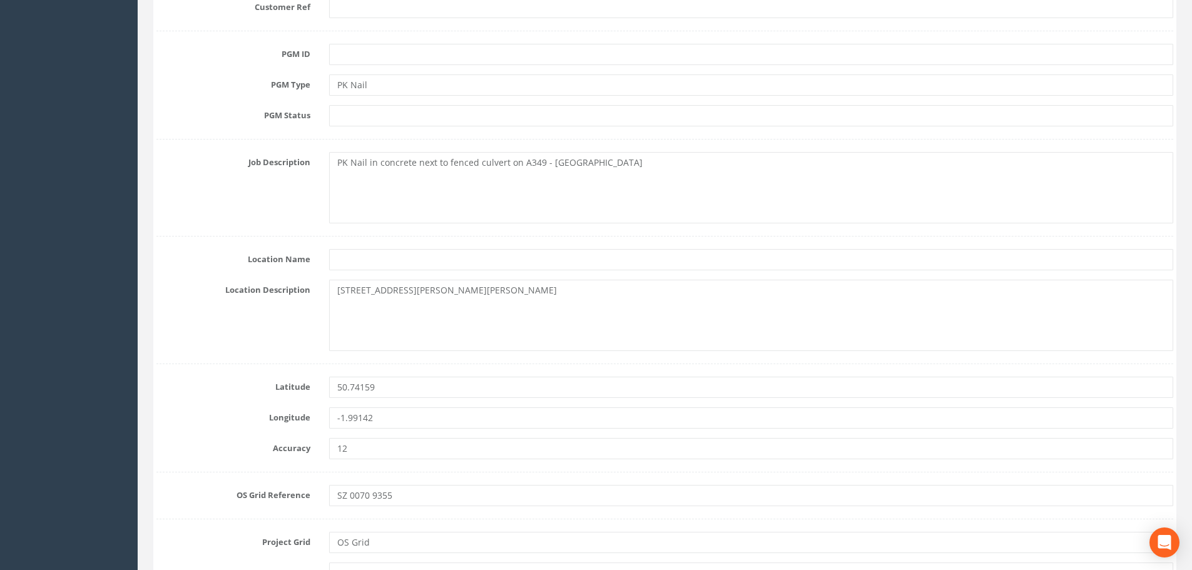
scroll to position [438, 0]
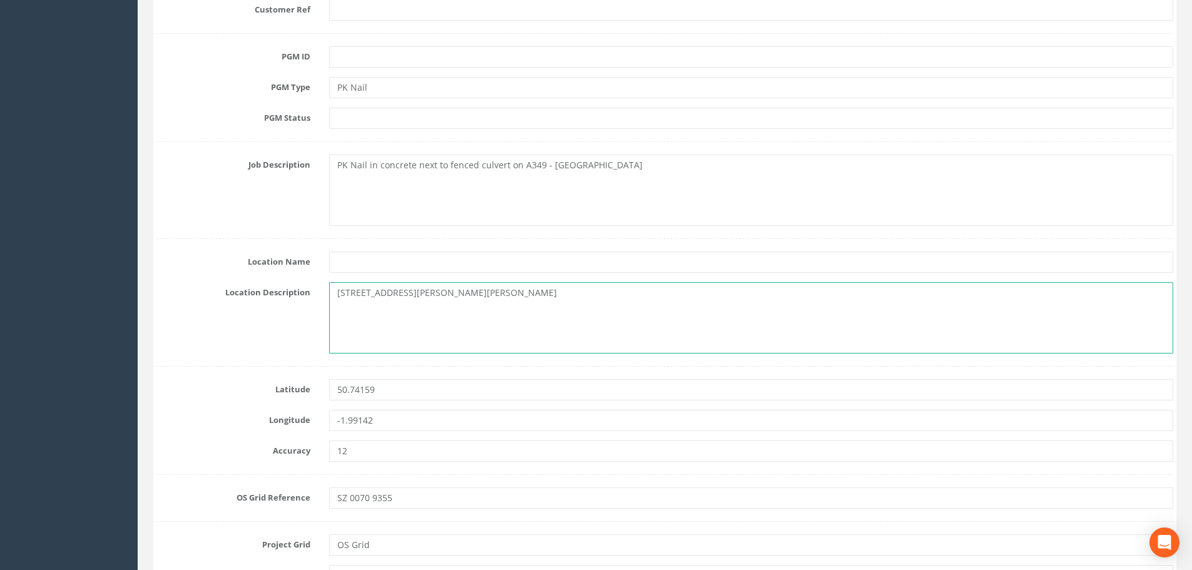
click at [407, 290] on textarea "[STREET_ADDRESS][PERSON_NAME][PERSON_NAME]" at bounding box center [751, 317] width 844 height 71
click at [404, 306] on textarea "[STREET_ADDRESS][PERSON_NAME][PERSON_NAME]" at bounding box center [751, 317] width 844 height 71
click at [400, 307] on textarea "[STREET_ADDRESS][PERSON_NAME][PERSON_NAME]" at bounding box center [751, 317] width 844 height 71
click at [369, 319] on textarea "[STREET_ADDRESS][PERSON_NAME][PERSON_NAME]" at bounding box center [751, 317] width 844 height 71
click at [365, 319] on textarea "[STREET_ADDRESS][PERSON_NAME][PERSON_NAME]" at bounding box center [751, 317] width 844 height 71
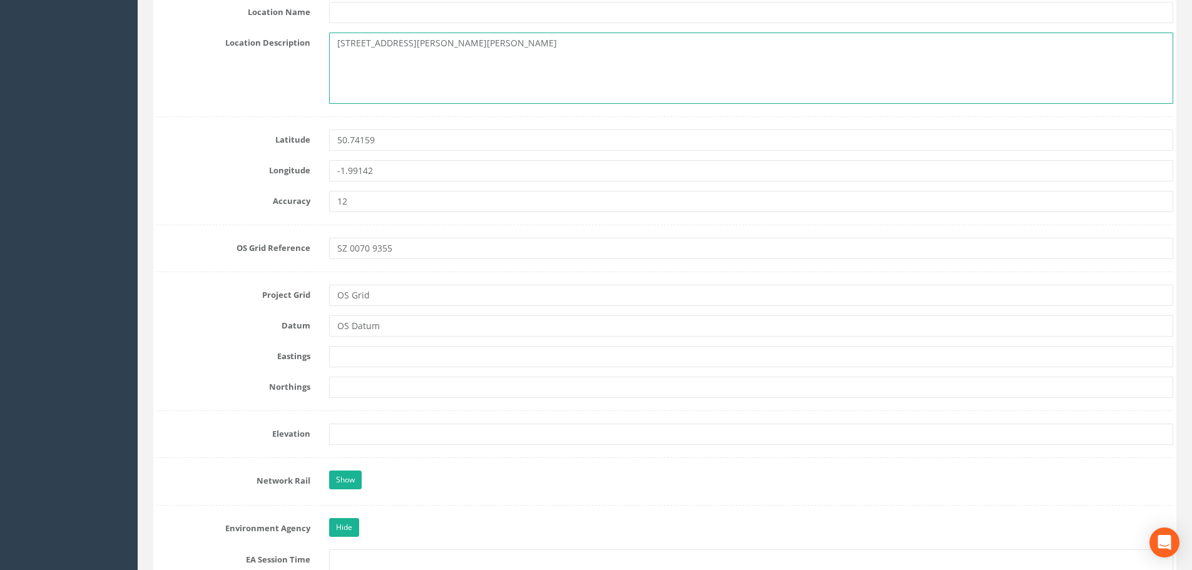
scroll to position [688, 0]
type textarea "[STREET_ADDRESS][PERSON_NAME][PERSON_NAME]"
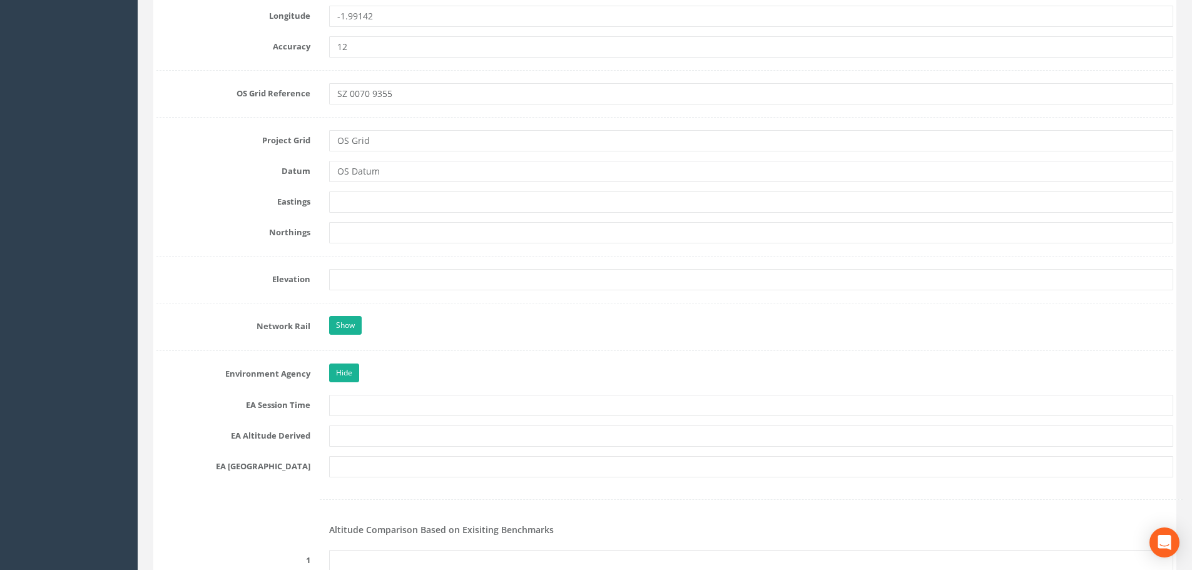
scroll to position [876, 0]
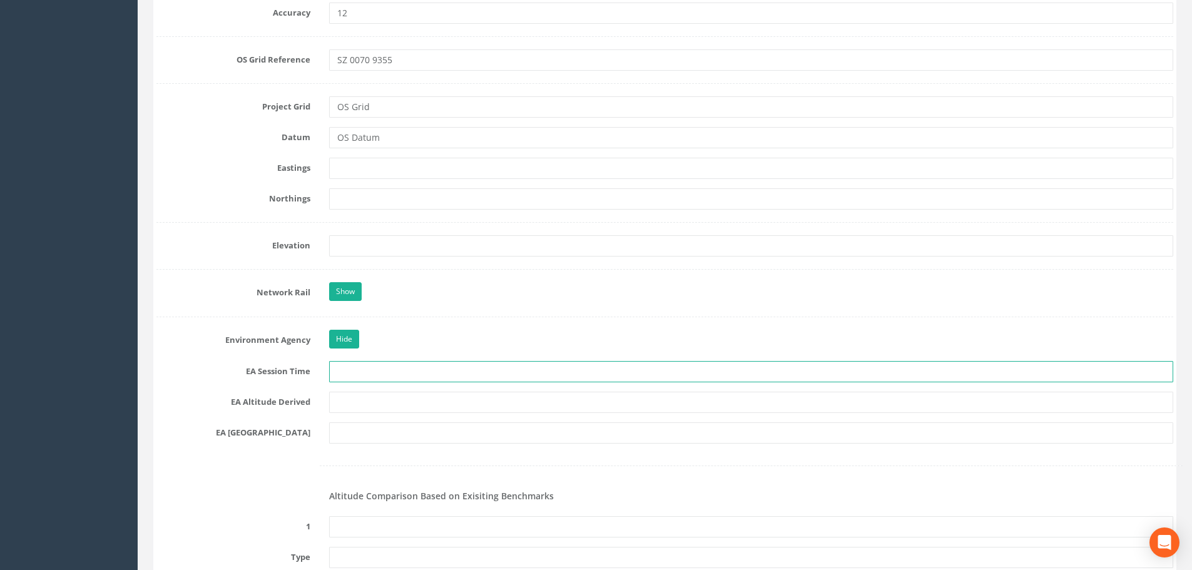
click at [386, 370] on input "text" at bounding box center [751, 371] width 844 height 21
type input "2 x 3 Minutes"
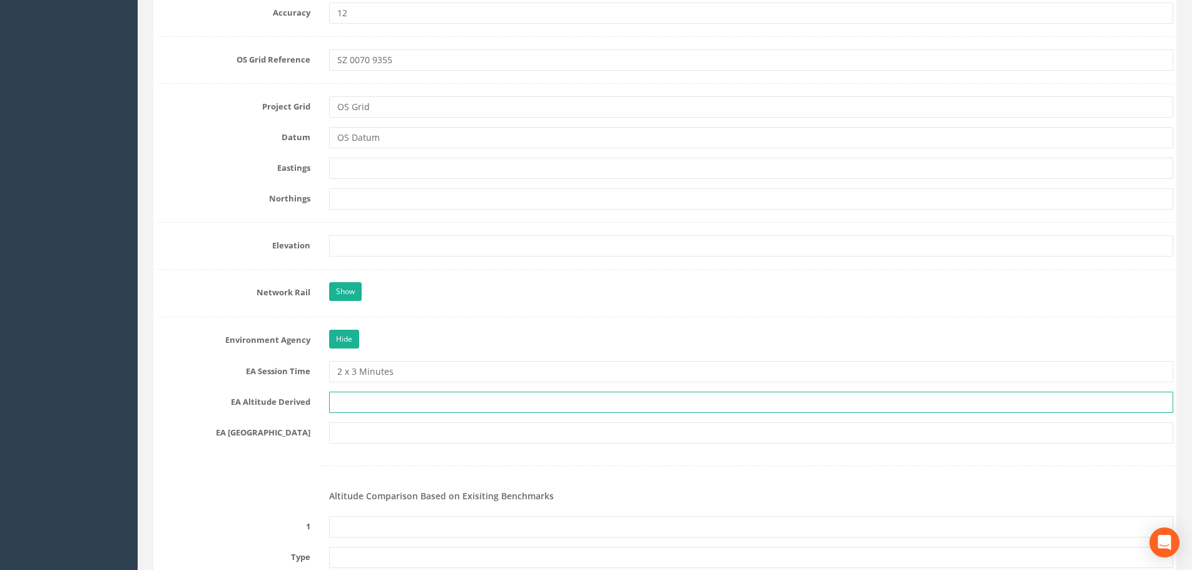
click at [389, 397] on input "text" at bounding box center [751, 402] width 844 height 21
type input "[PERSON_NAME] VRS/Best Fit Levelling"
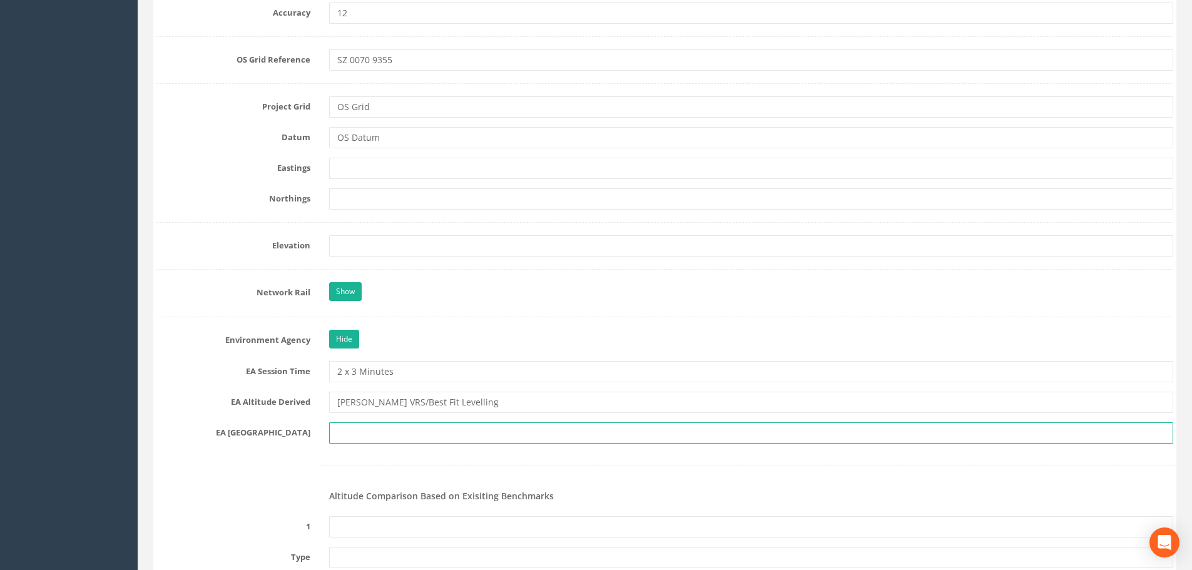
click at [384, 429] on input "text" at bounding box center [751, 432] width 844 height 21
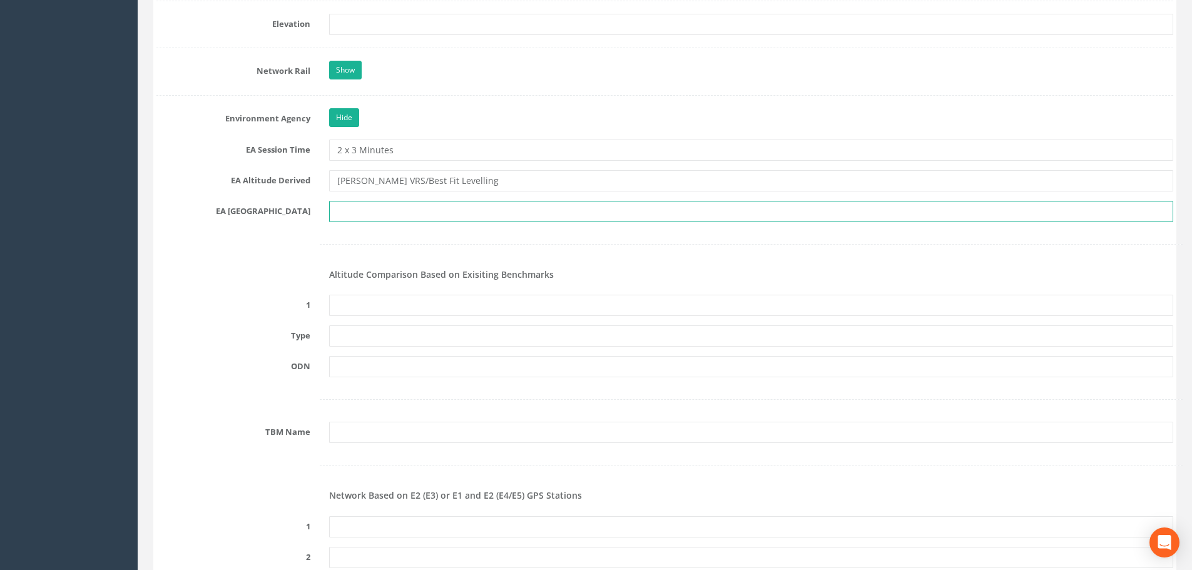
scroll to position [1126, 0]
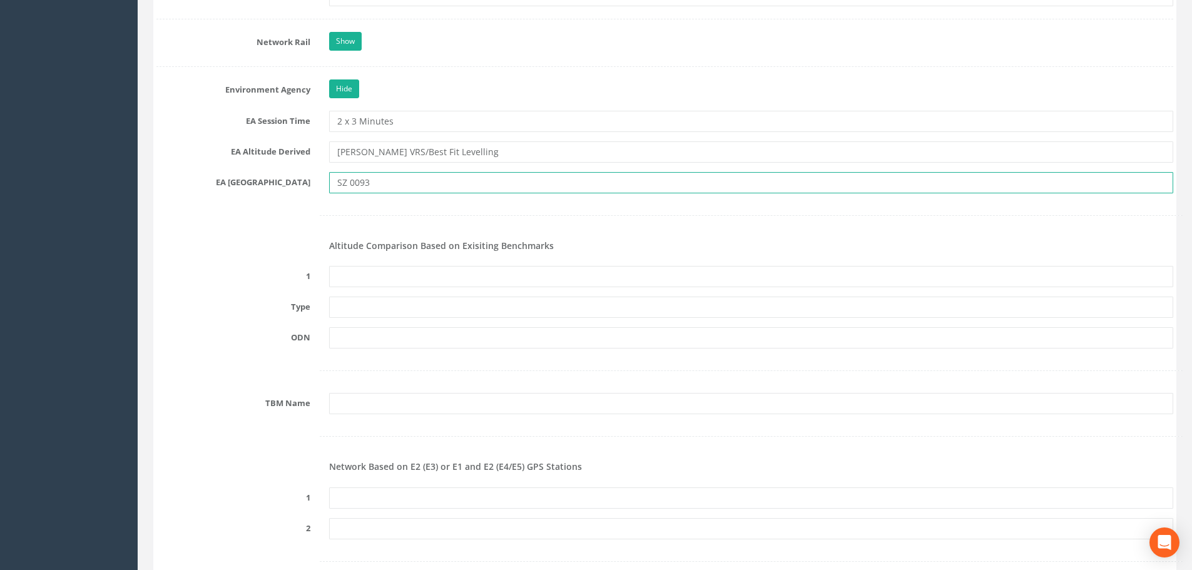
type input "SZ 0093"
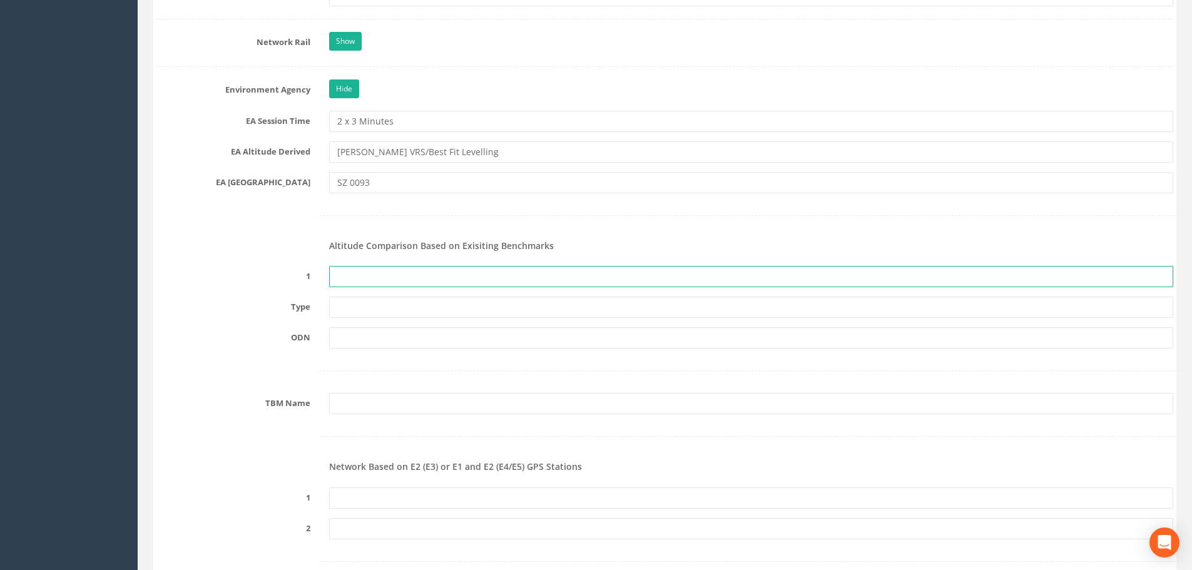
click at [404, 268] on input "text" at bounding box center [751, 276] width 844 height 21
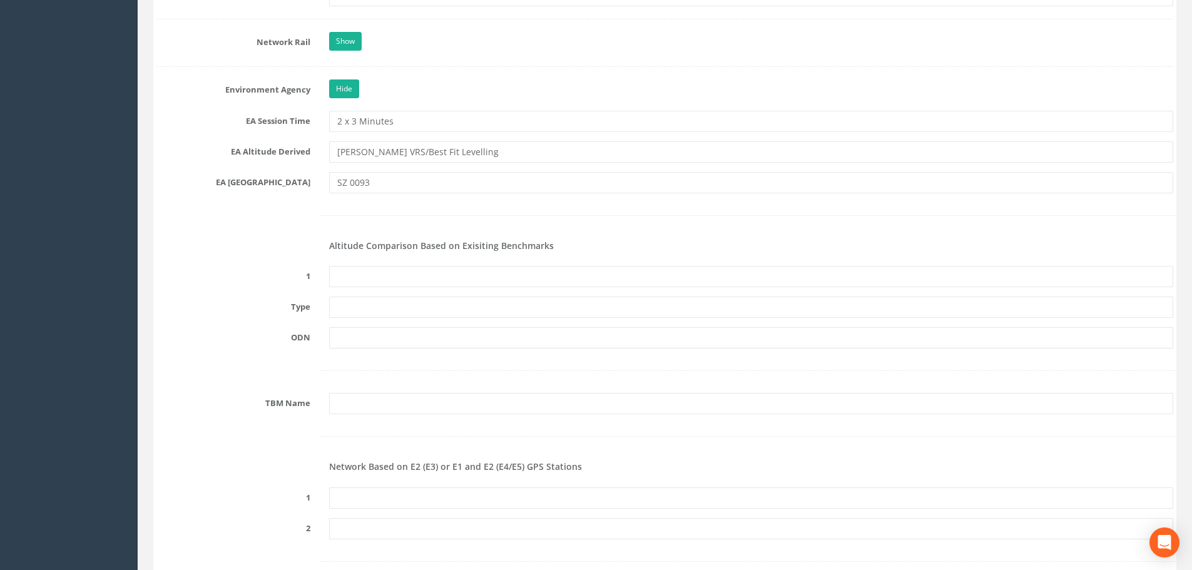
click at [472, 212] on div at bounding box center [665, 216] width 1036 height 26
click at [418, 265] on form "Cancel Save Delete Job Number 25WWY012742 Job Number Suffix Survey Date [DATE] …" at bounding box center [664, 434] width 1017 height 2812
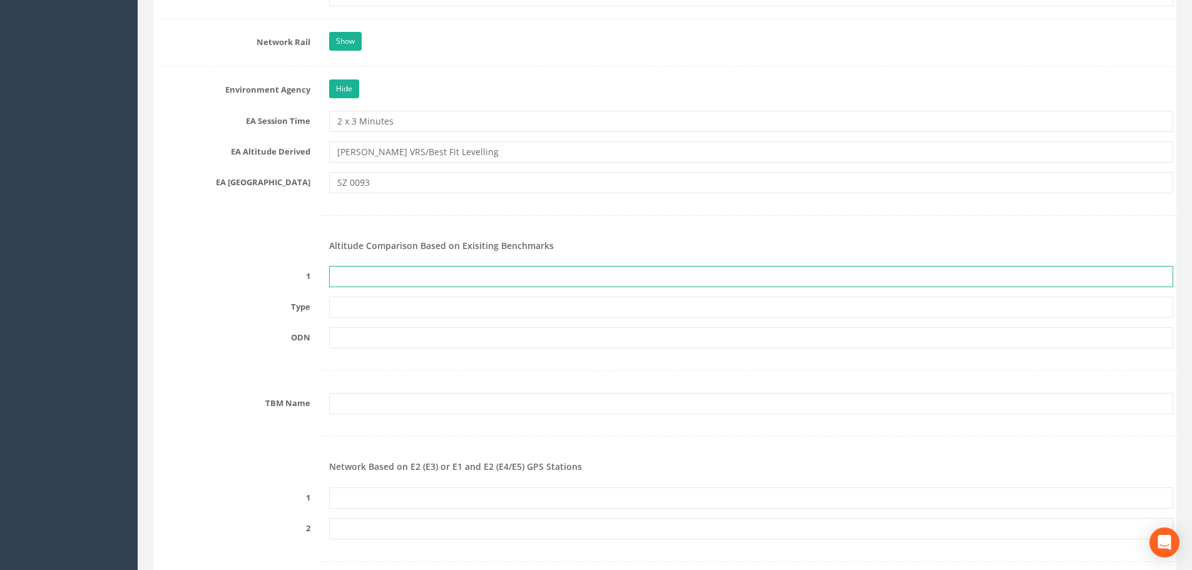
click at [418, 274] on input "text" at bounding box center [751, 276] width 844 height 21
type input "None Recovered"
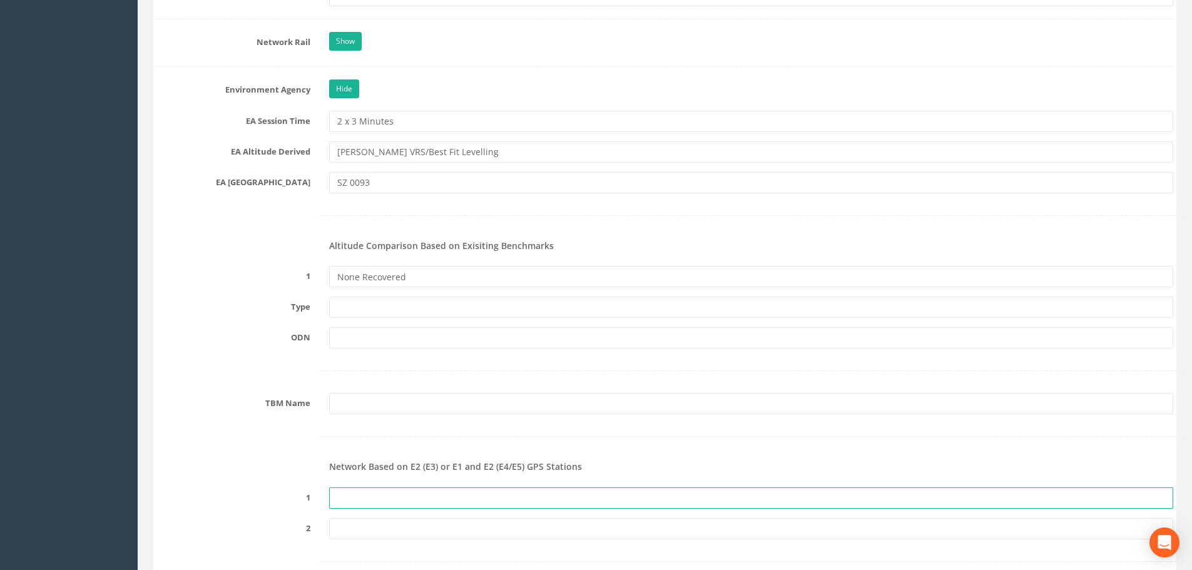
click at [387, 492] on input "text" at bounding box center [751, 497] width 844 height 21
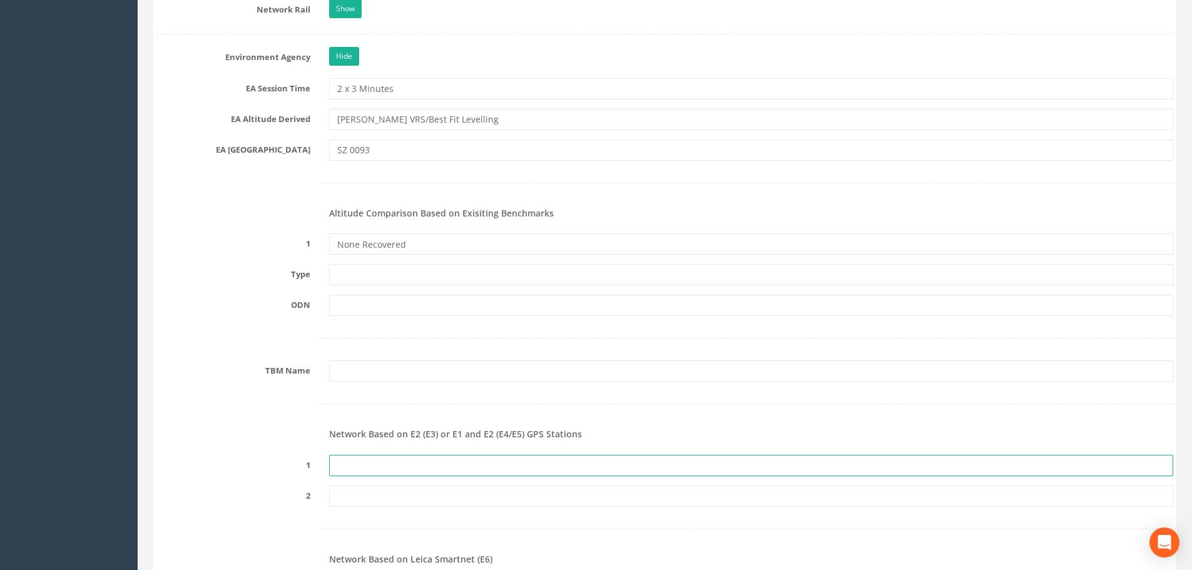
scroll to position [1189, 0]
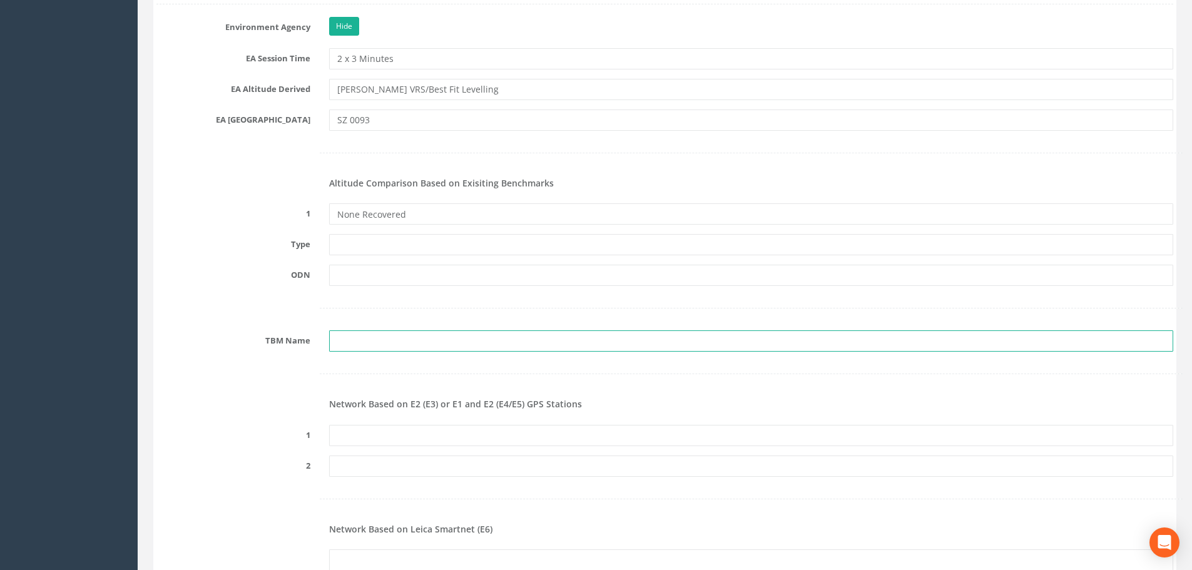
click at [386, 347] on input "text" at bounding box center [751, 340] width 844 height 21
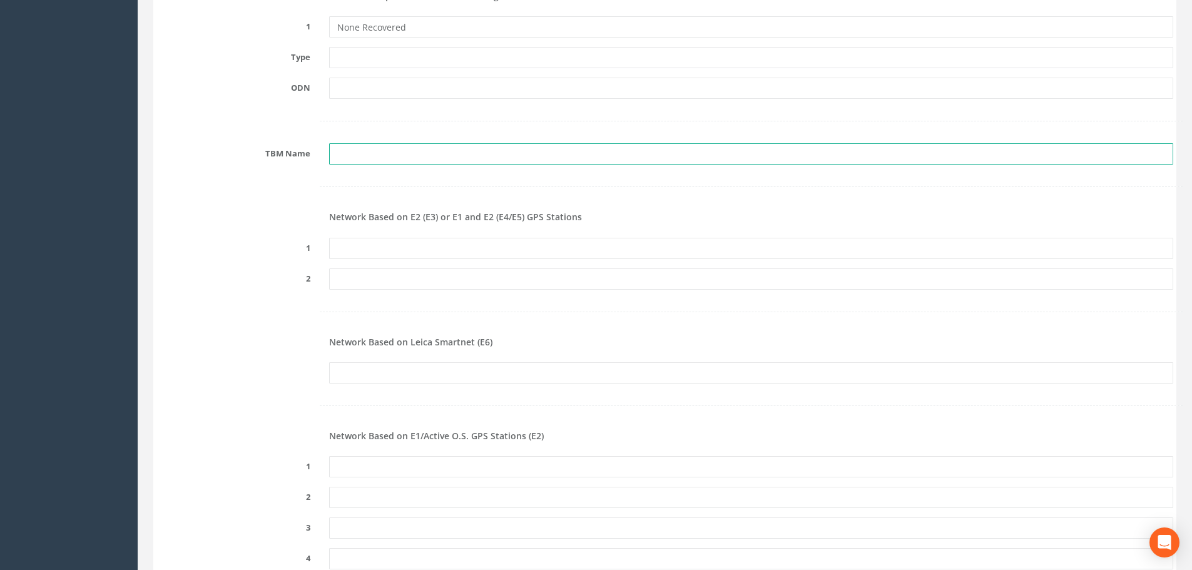
scroll to position [1377, 0]
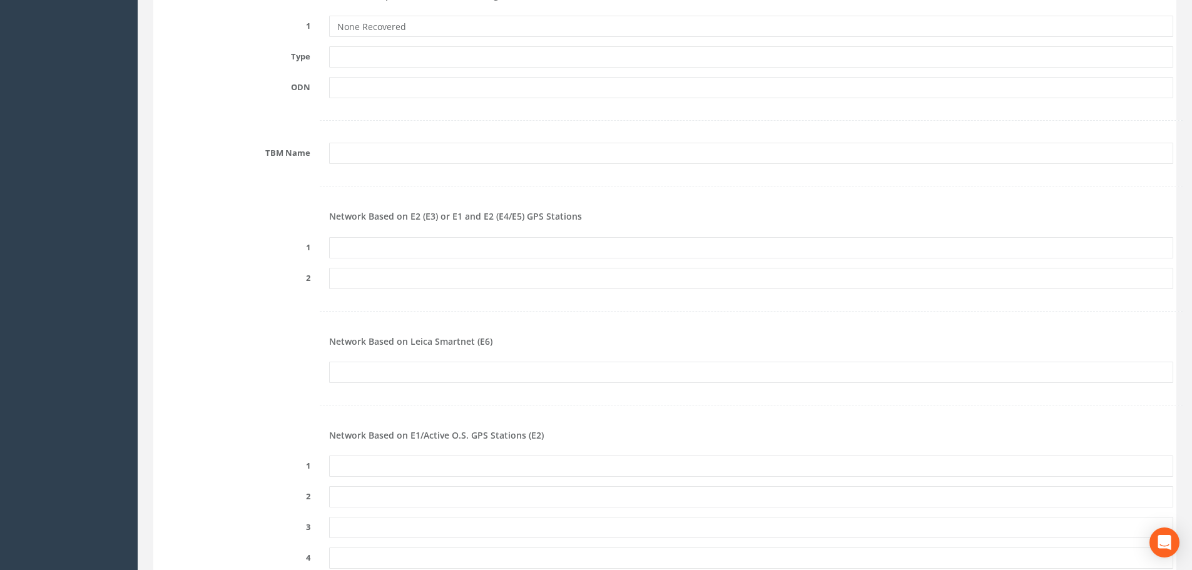
click at [232, 234] on form "Cancel Save Delete Job Number 25WWY012742 Job Number Suffix Survey Date [DATE] …" at bounding box center [664, 184] width 1017 height 2812
click at [350, 240] on input "text" at bounding box center [751, 247] width 844 height 21
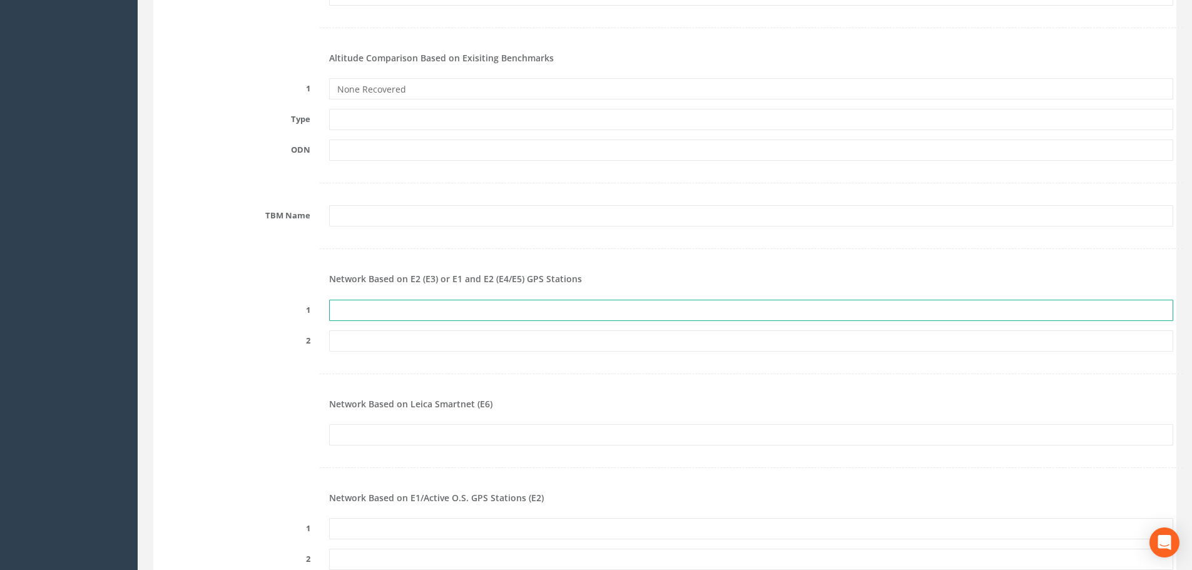
paste input "PRS532181357497"
type input "PRS532181357497"
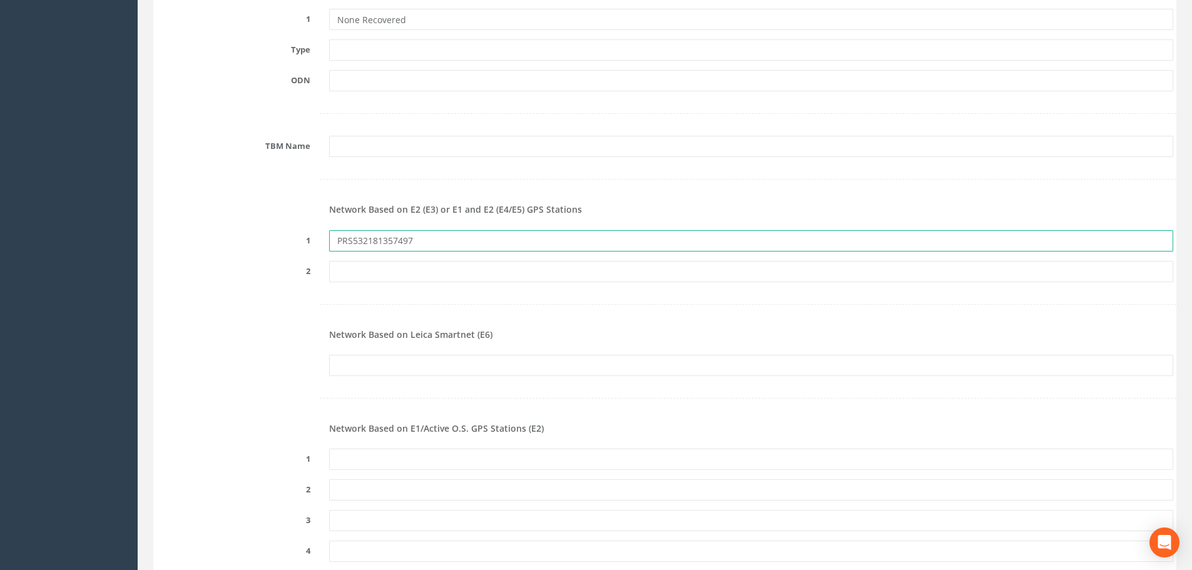
scroll to position [1564, 0]
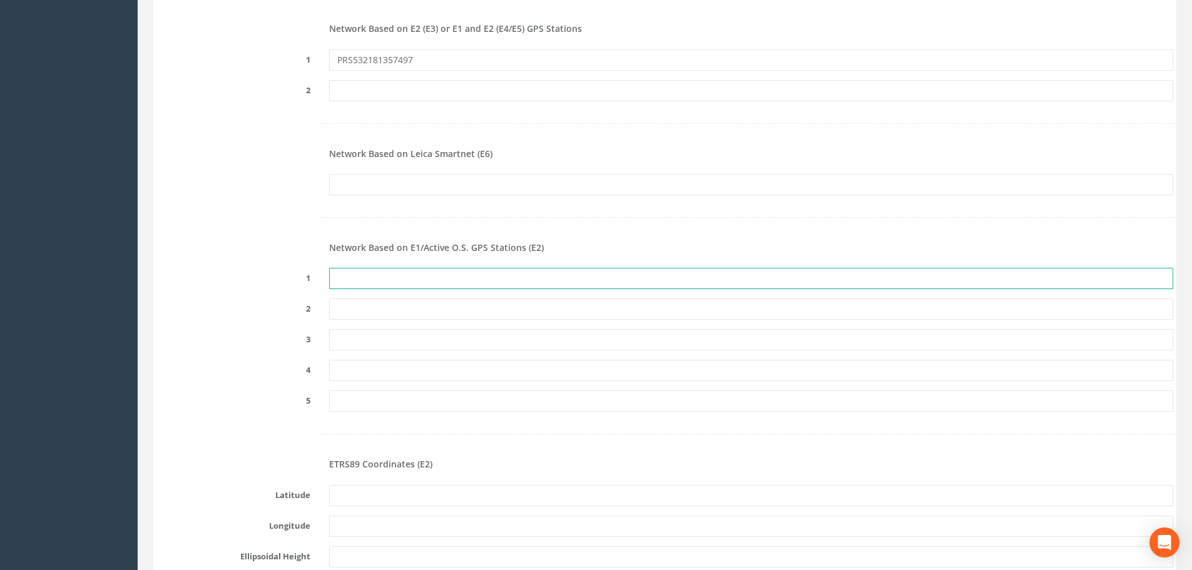
click at [467, 289] on input "text" at bounding box center [751, 278] width 844 height 21
paste input "PRS532181357497"
type input "PRS532181357497"
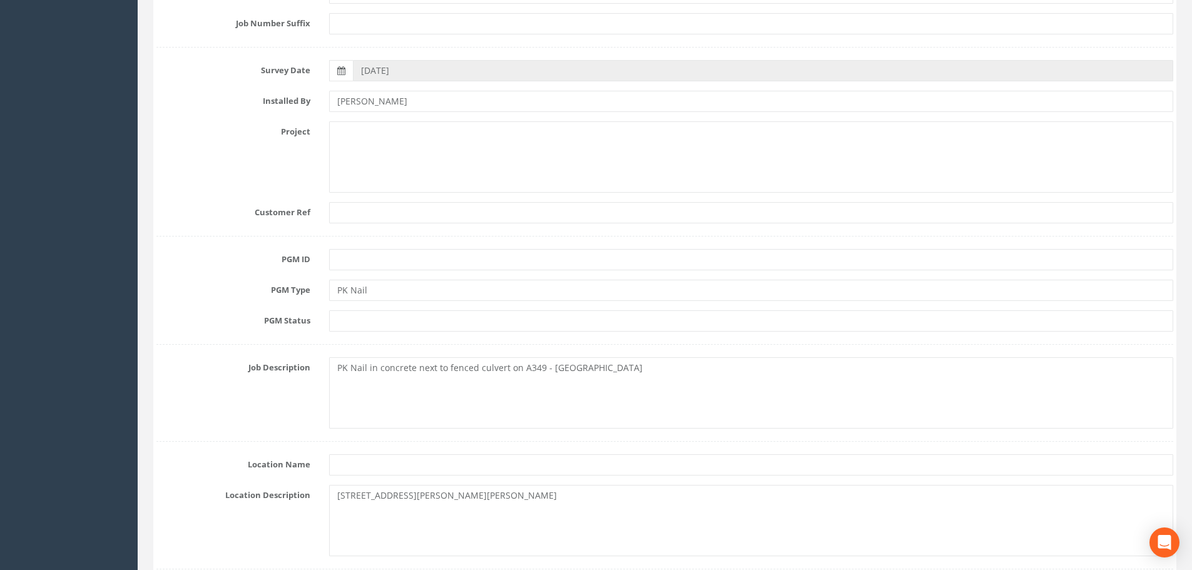
scroll to position [268, 0]
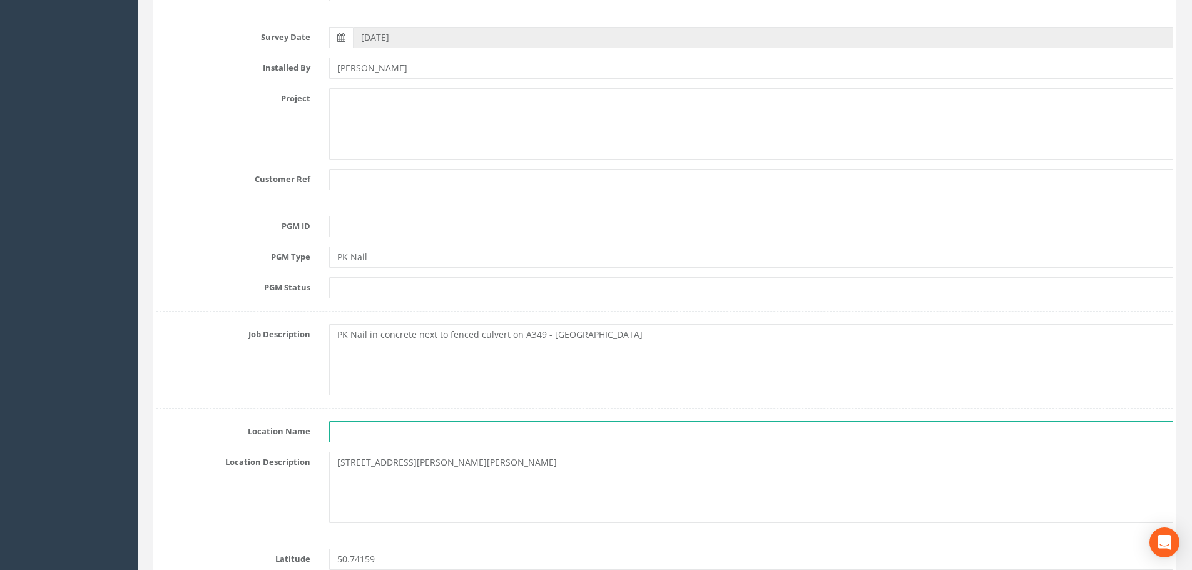
click at [392, 431] on input "text" at bounding box center [751, 431] width 844 height 21
type input "a"
type input "A349/[GEOGRAPHIC_DATA]"
click at [273, 369] on div "Job Description PK Nail in concrete next to fenced culvert on A349 - [GEOGRAPHI…" at bounding box center [665, 359] width 1036 height 71
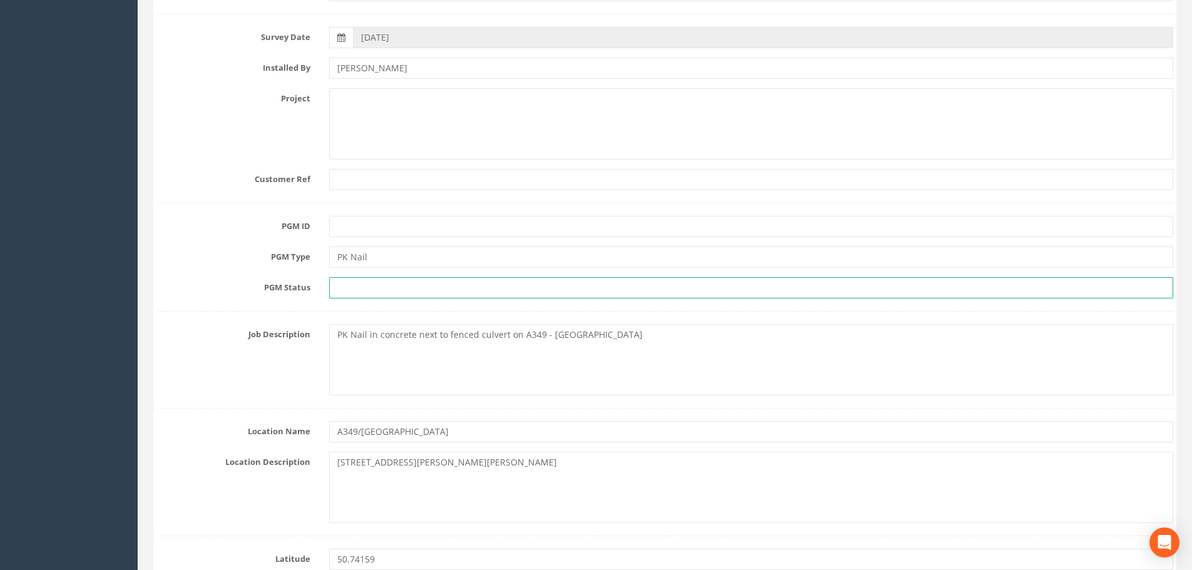
click at [387, 284] on input "text" at bounding box center [751, 287] width 844 height 21
type input "Primary"
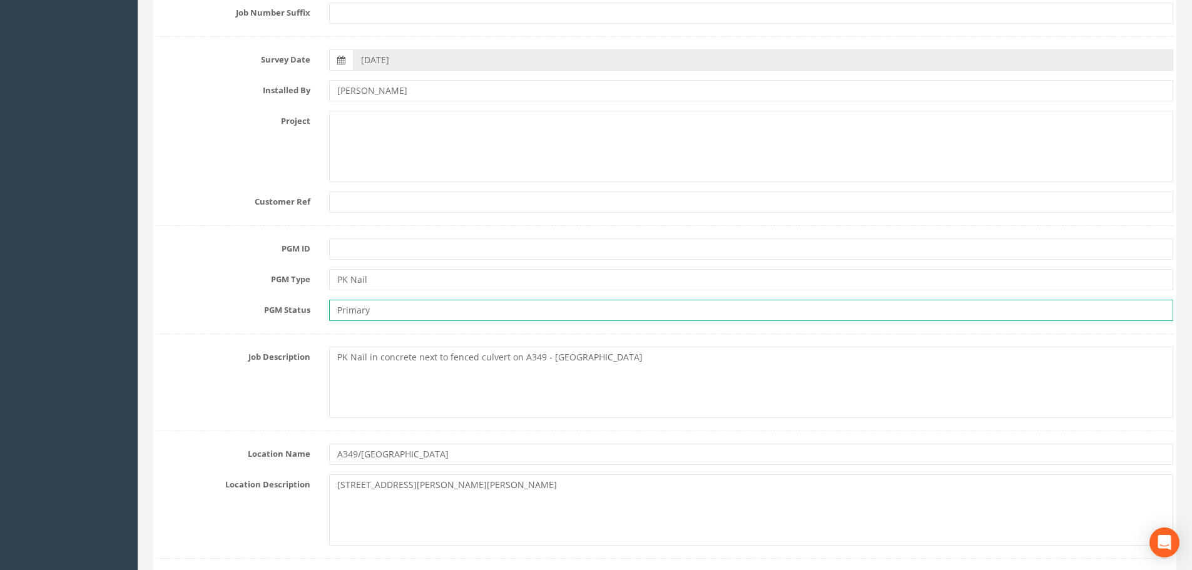
scroll to position [206, 0]
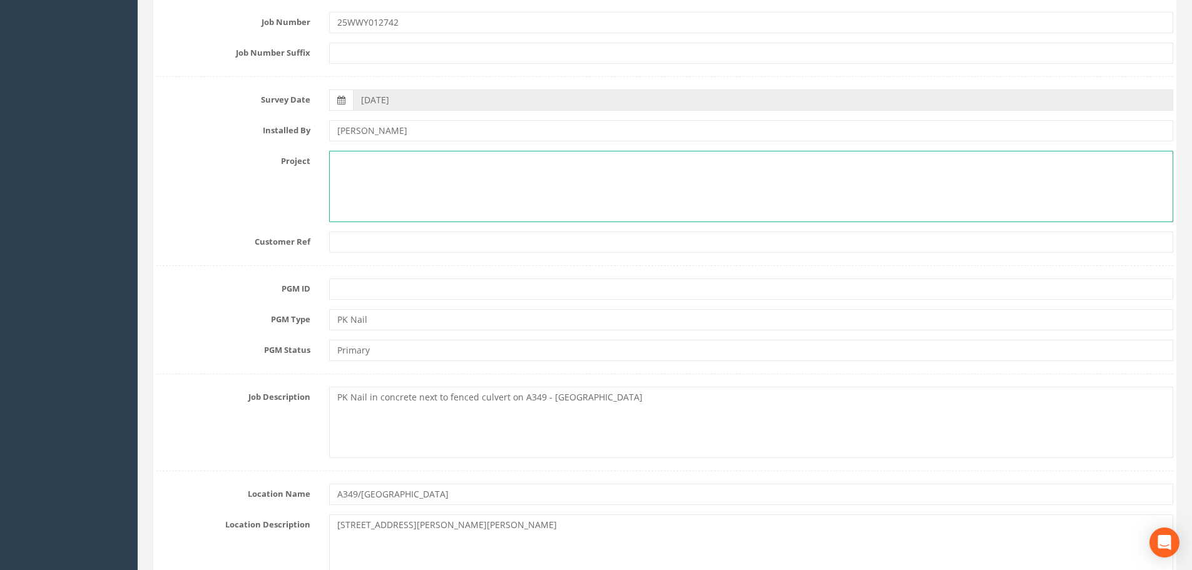
click at [384, 154] on textarea at bounding box center [751, 186] width 844 height 71
paste textarea "[PERSON_NAME] SRO Bathometric Survey"
type textarea "[PERSON_NAME] SRO Bathometric Survey"
click at [380, 248] on input "text" at bounding box center [751, 242] width 844 height 21
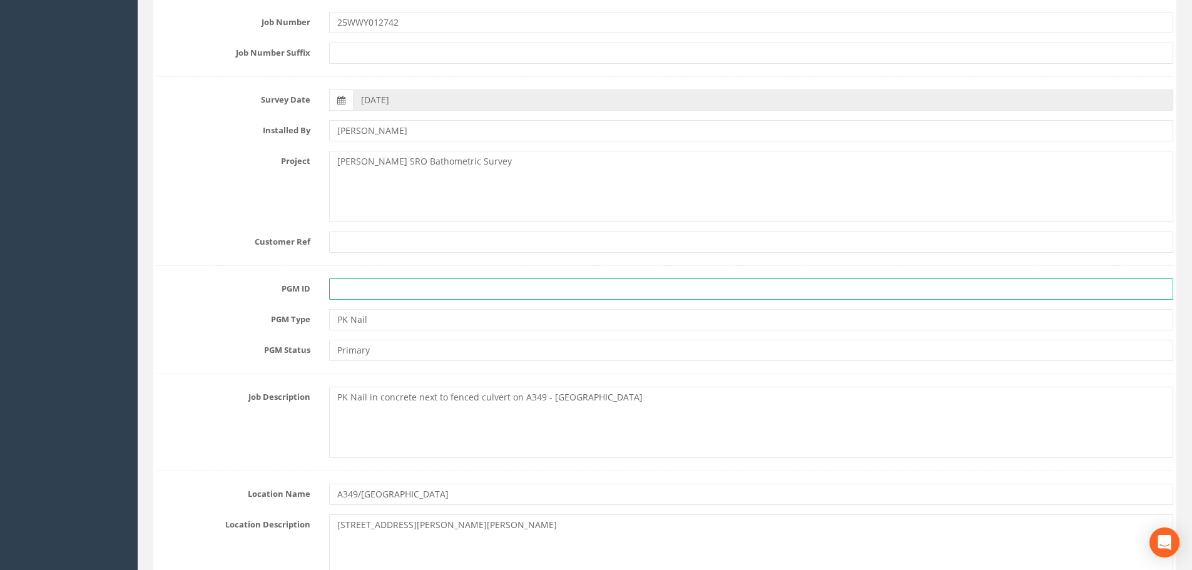
click at [383, 285] on input "text" at bounding box center [751, 288] width 844 height 21
click at [393, 279] on input "text" at bounding box center [751, 288] width 844 height 21
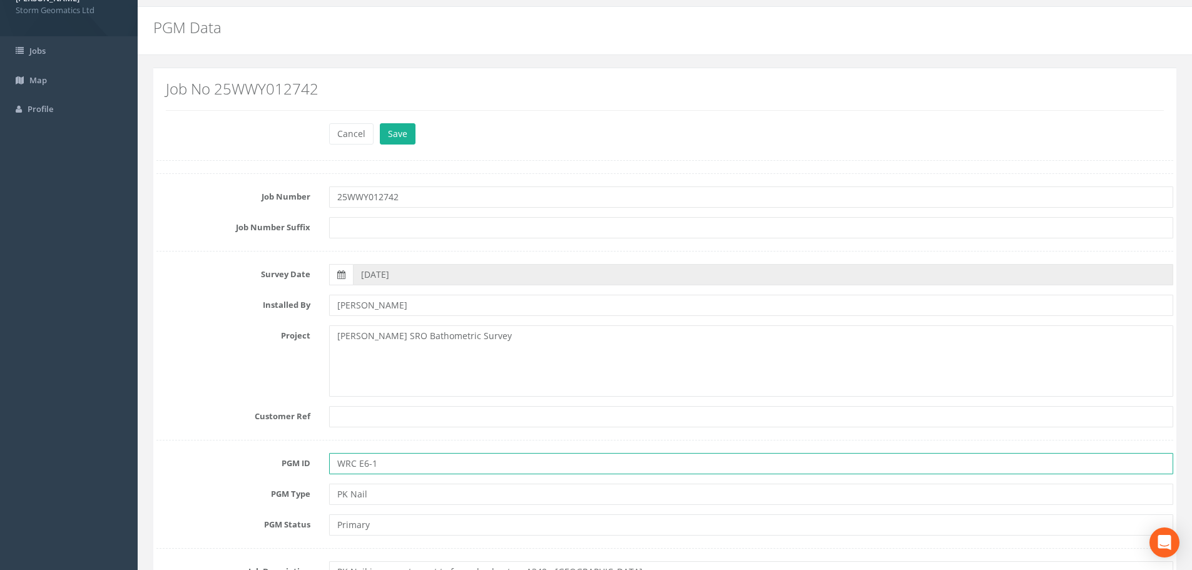
scroll to position [0, 0]
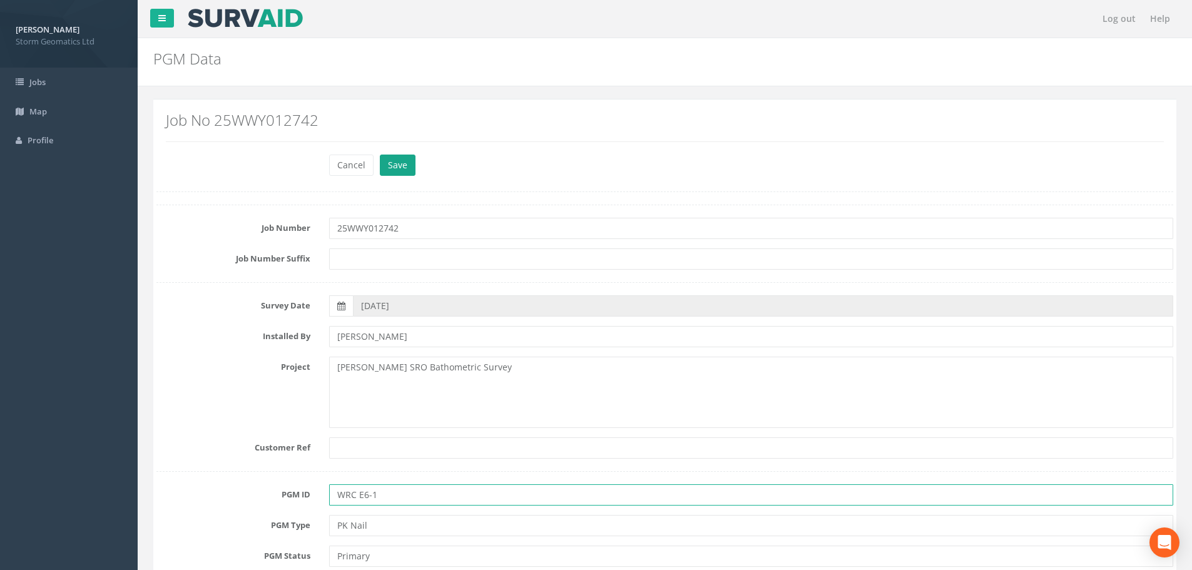
type input "WRC E6-1"
click at [401, 165] on button "Save" at bounding box center [398, 165] width 36 height 21
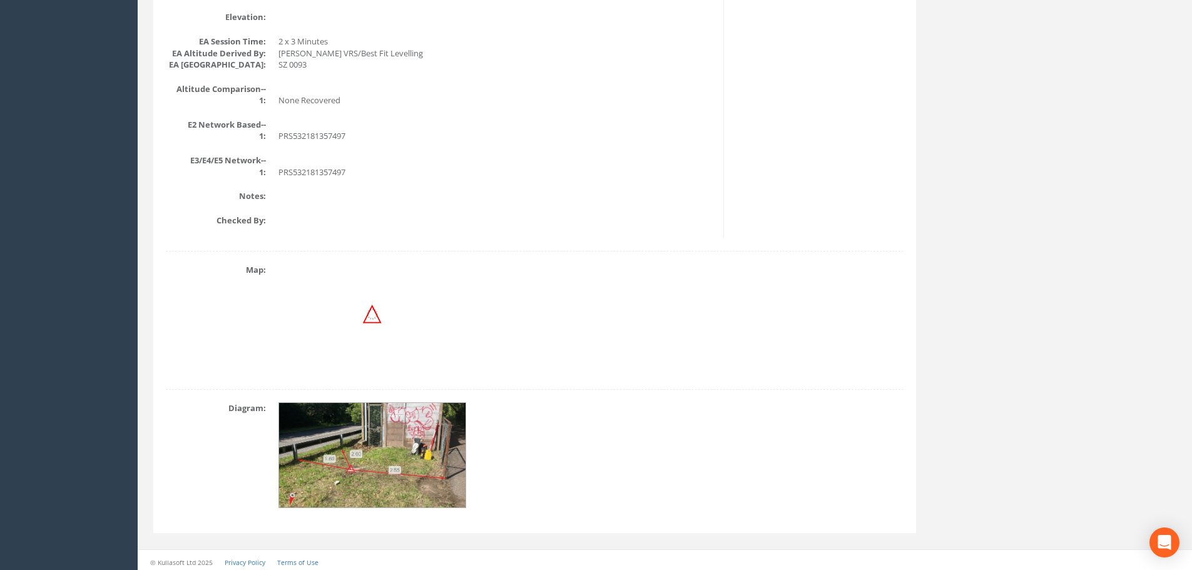
scroll to position [502, 0]
